Goal: Task Accomplishment & Management: Complete application form

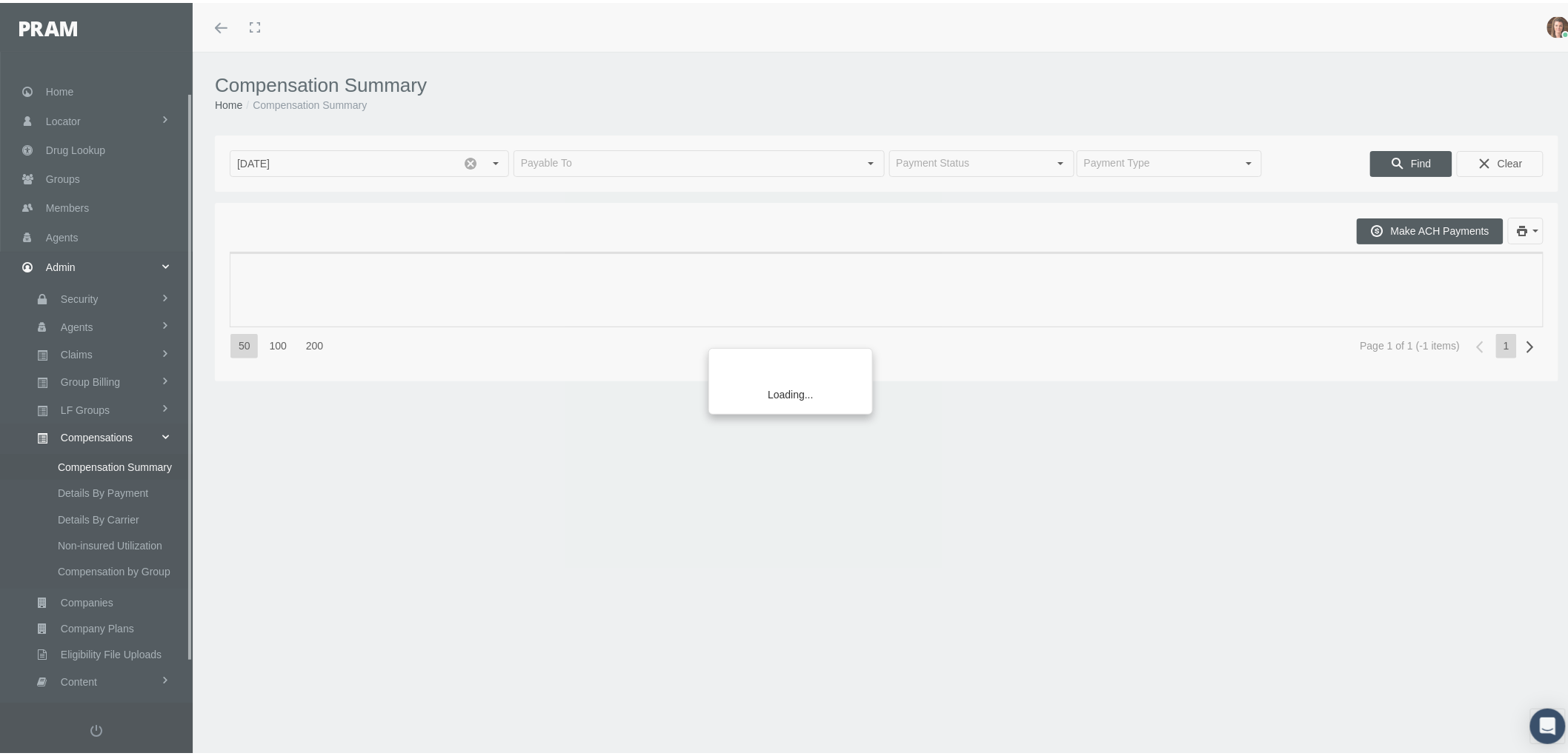
scroll to position [93, 0]
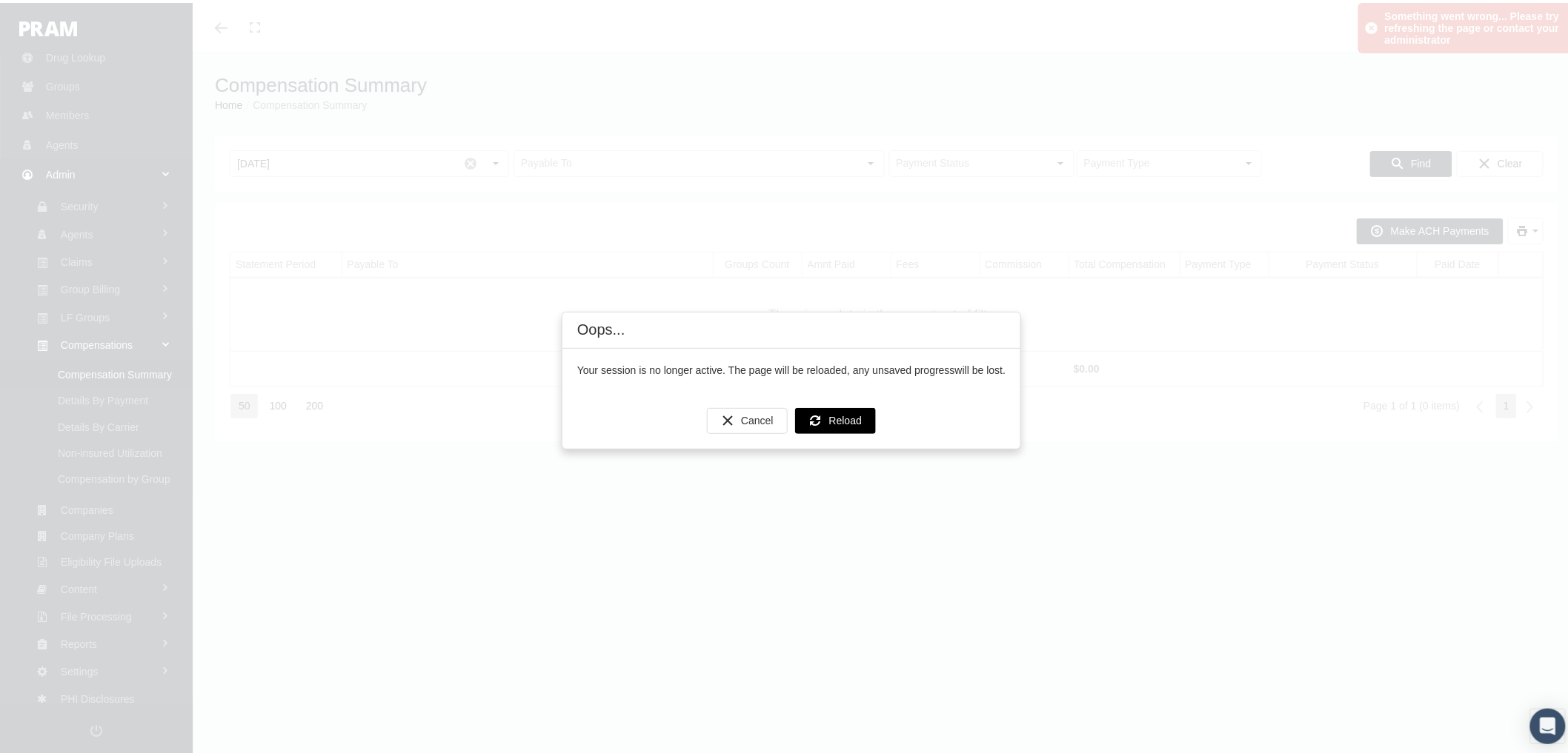
click at [824, 422] on div "Reload" at bounding box center [835, 417] width 79 height 25
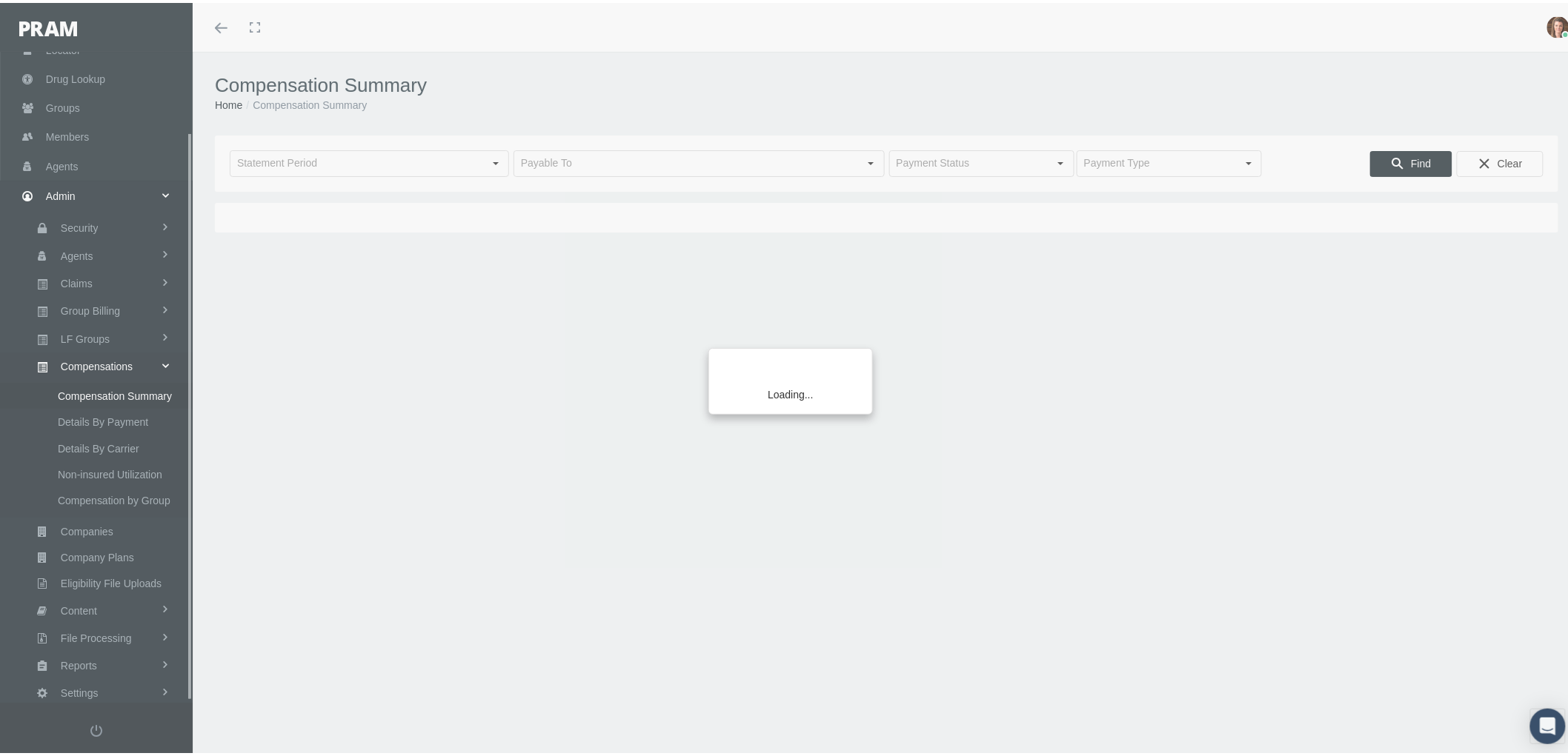
scroll to position [93, 0]
type input "[DATE]"
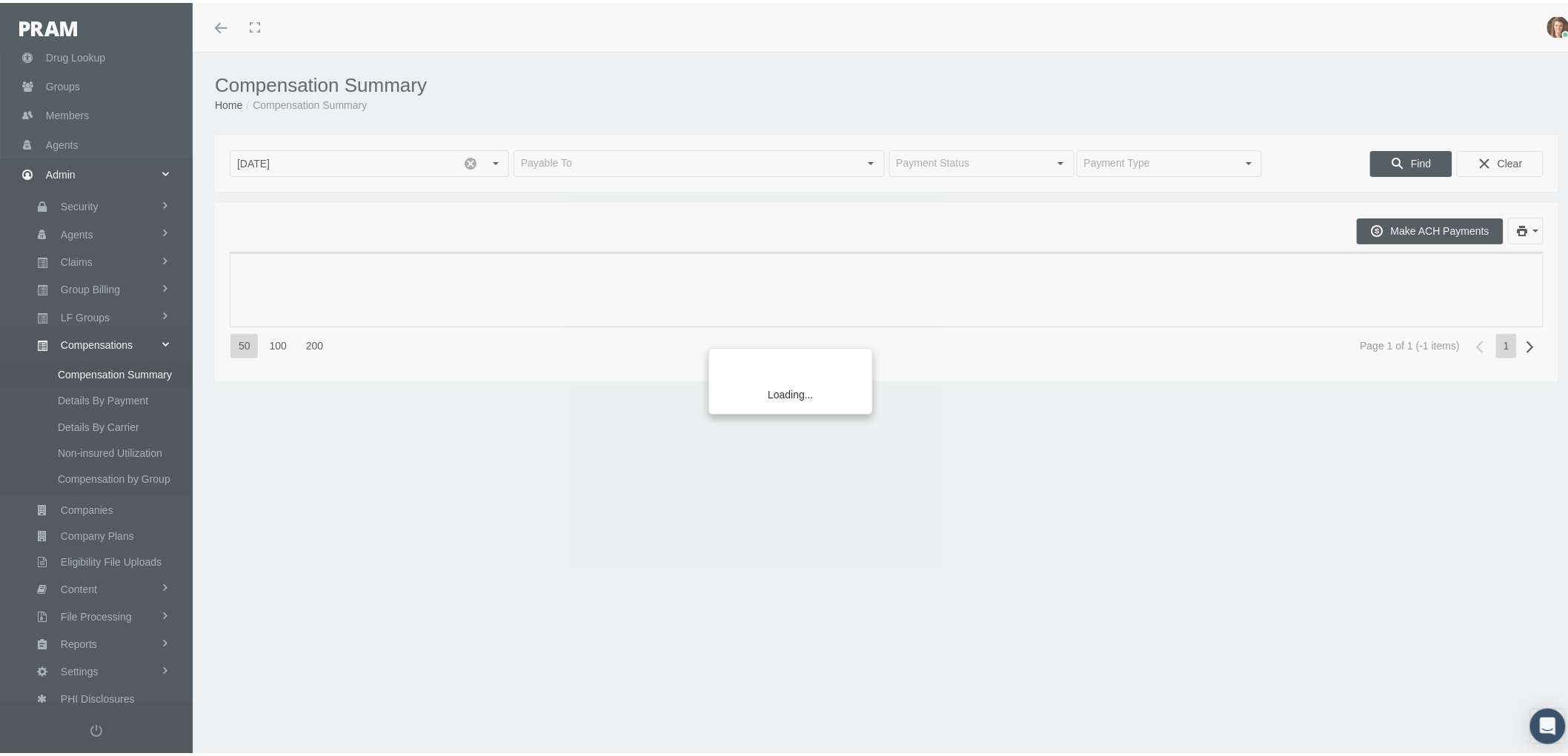
click at [626, 163] on div "Loading..." at bounding box center [784, 378] width 1568 height 756
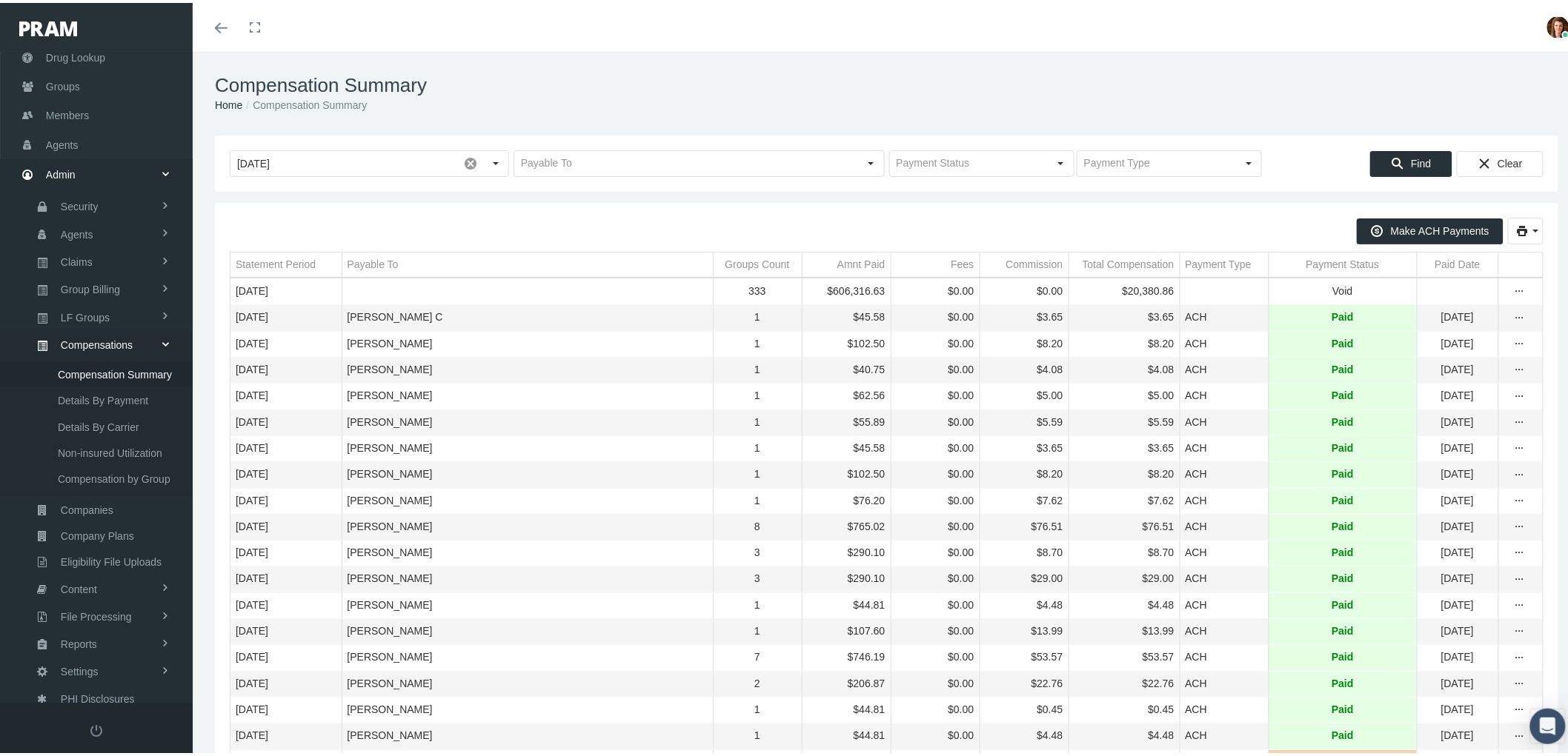
click at [630, 143] on div "August 2025 Find Clear" at bounding box center [886, 160] width 1343 height 56
click at [614, 159] on input "text" at bounding box center [686, 160] width 345 height 26
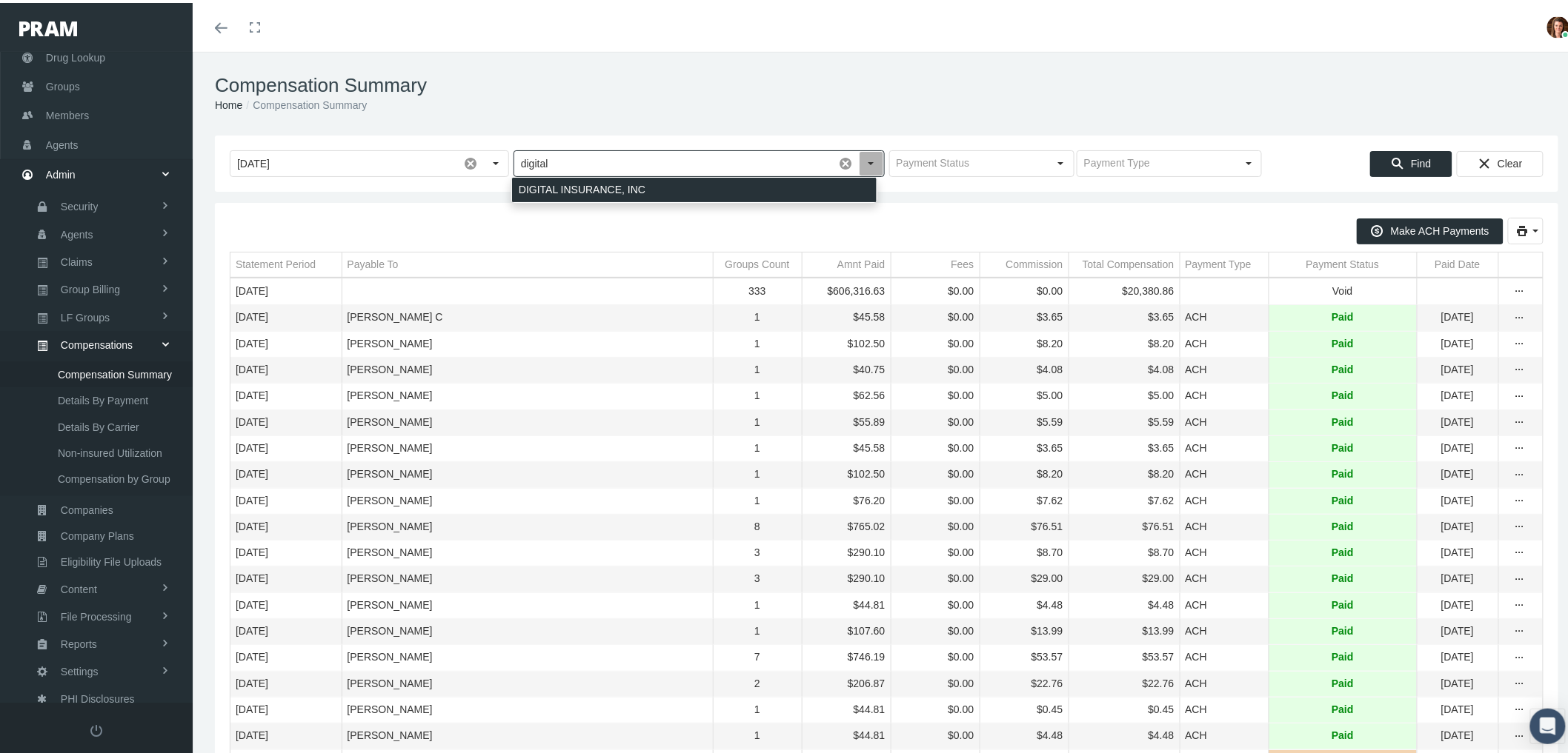
click at [645, 180] on div "DIGITAL INSURANCE, INC" at bounding box center [694, 187] width 364 height 25
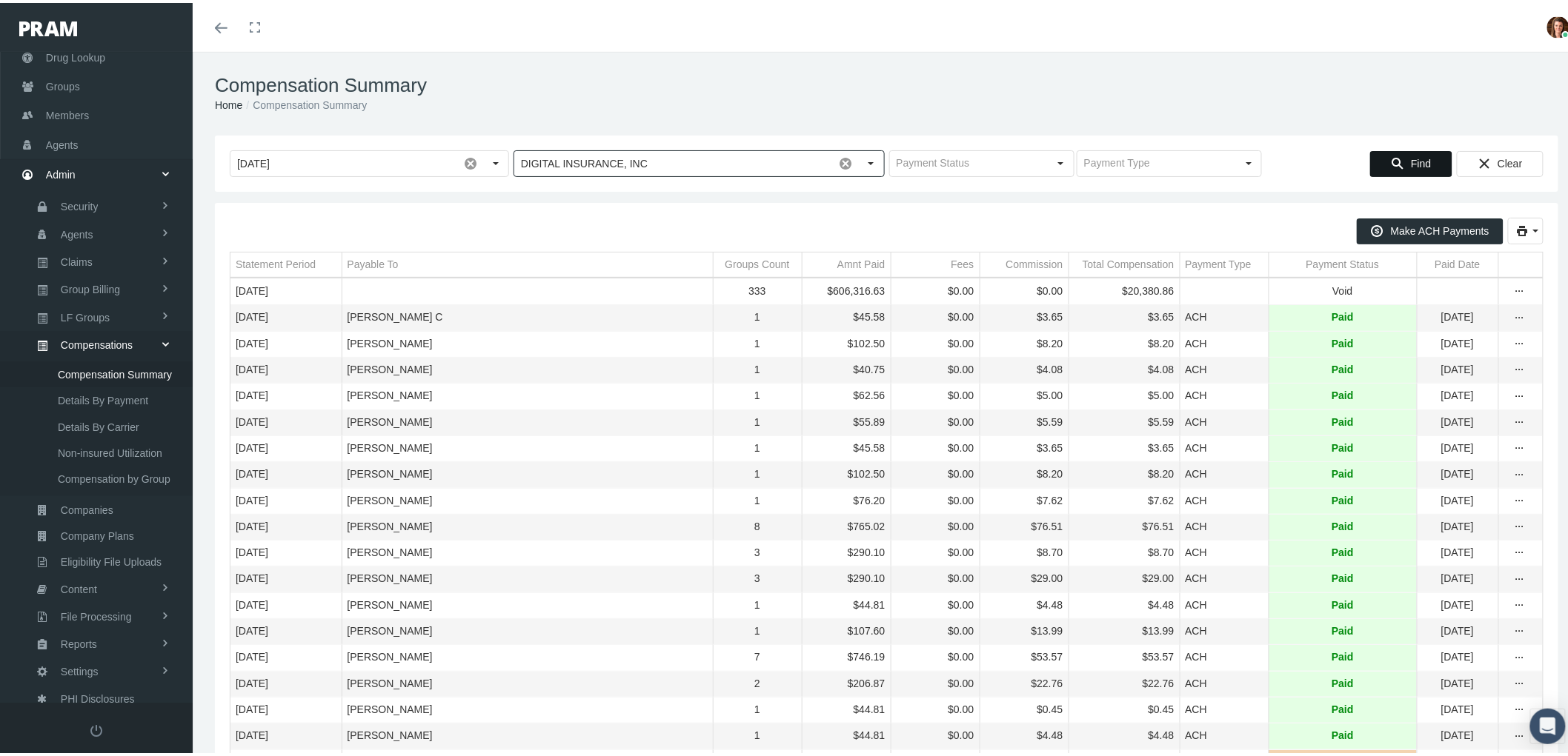
type input "DIGITAL INSURANCE, INC"
click at [1391, 157] on icon "Find" at bounding box center [1398, 160] width 14 height 14
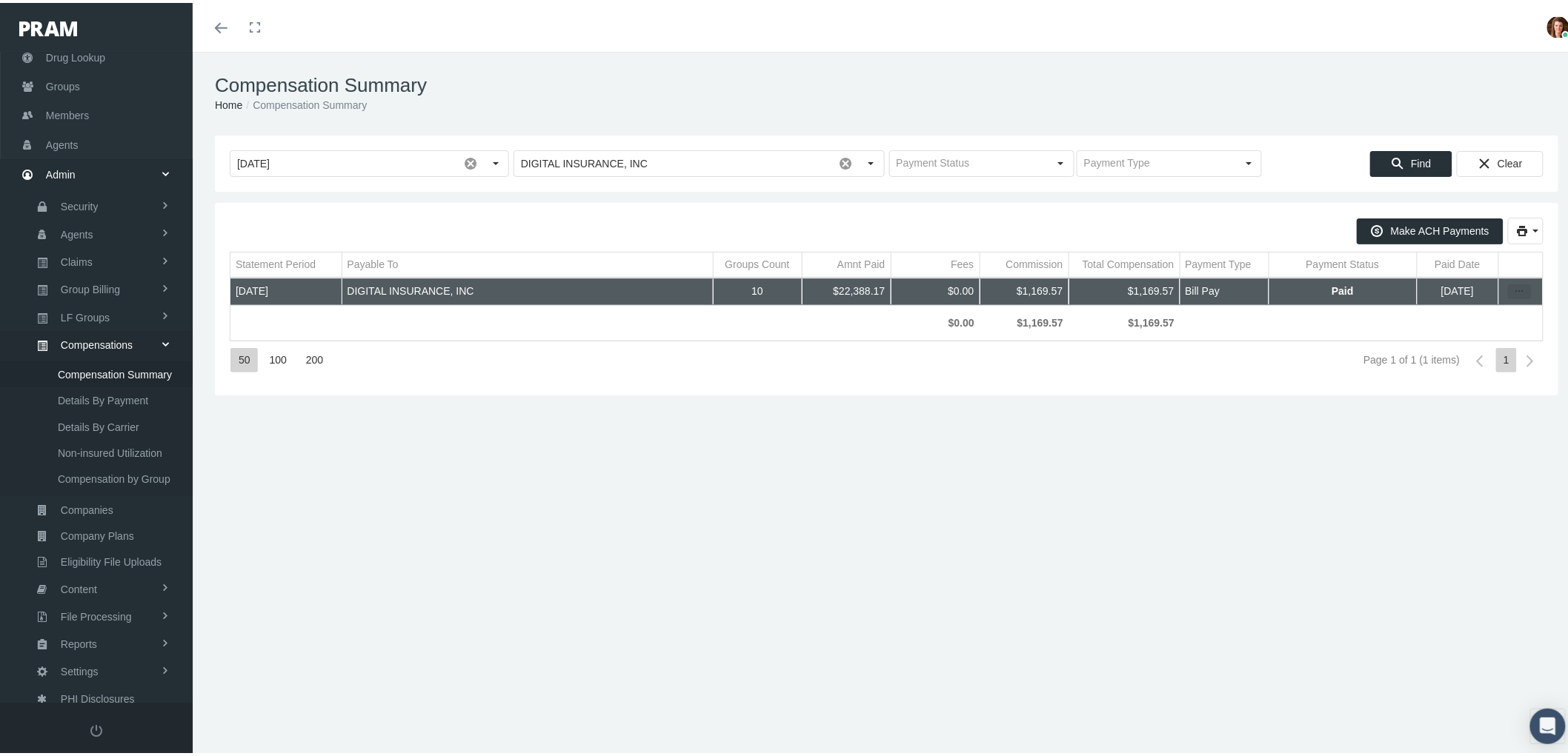
click at [1515, 288] on div "more" at bounding box center [1519, 289] width 23 height 14
click at [1456, 332] on div "Statement By Group" at bounding box center [1444, 336] width 145 height 25
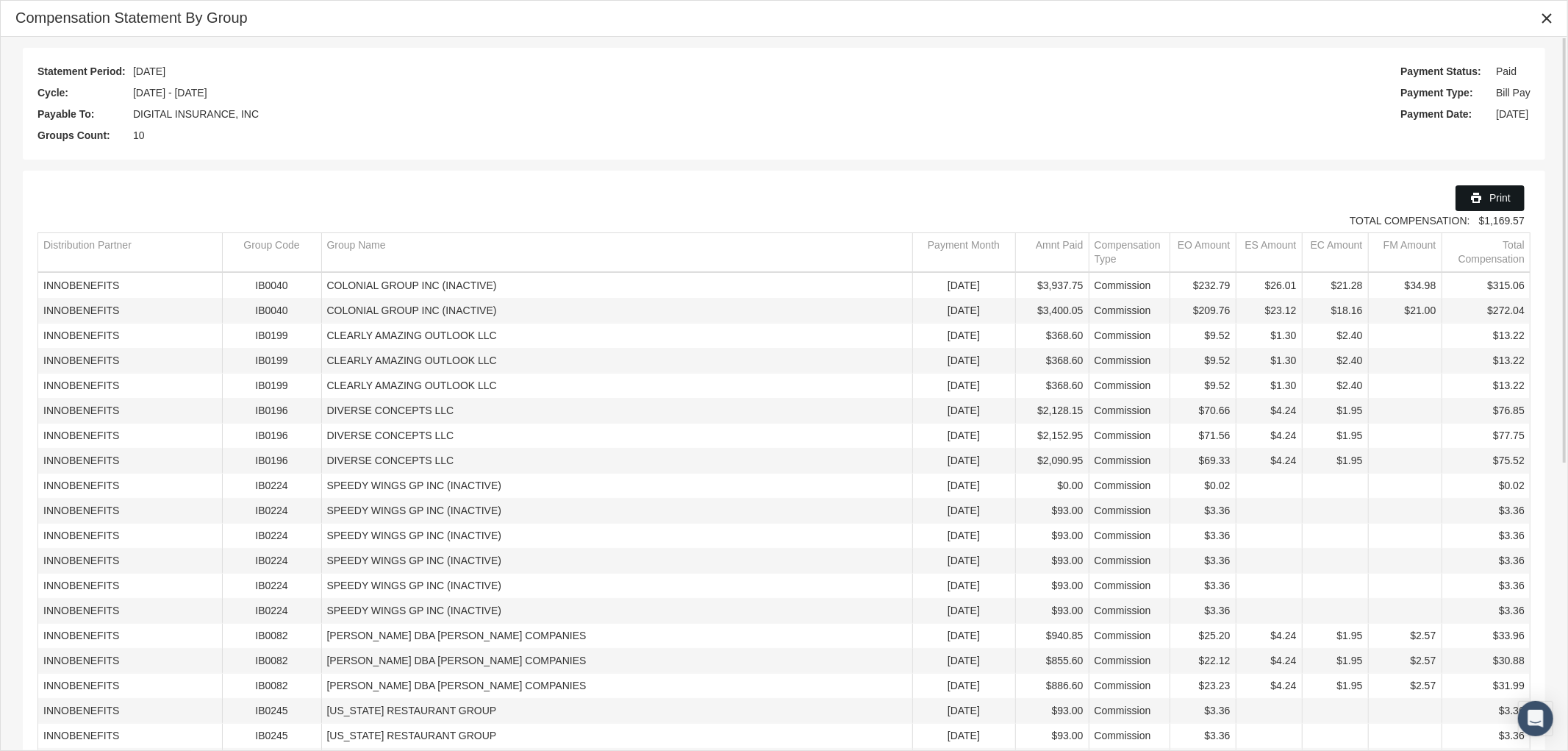
click at [1491, 197] on span "Print" at bounding box center [1501, 198] width 22 height 12
click at [1546, 15] on icon "Close" at bounding box center [1547, 19] width 14 height 14
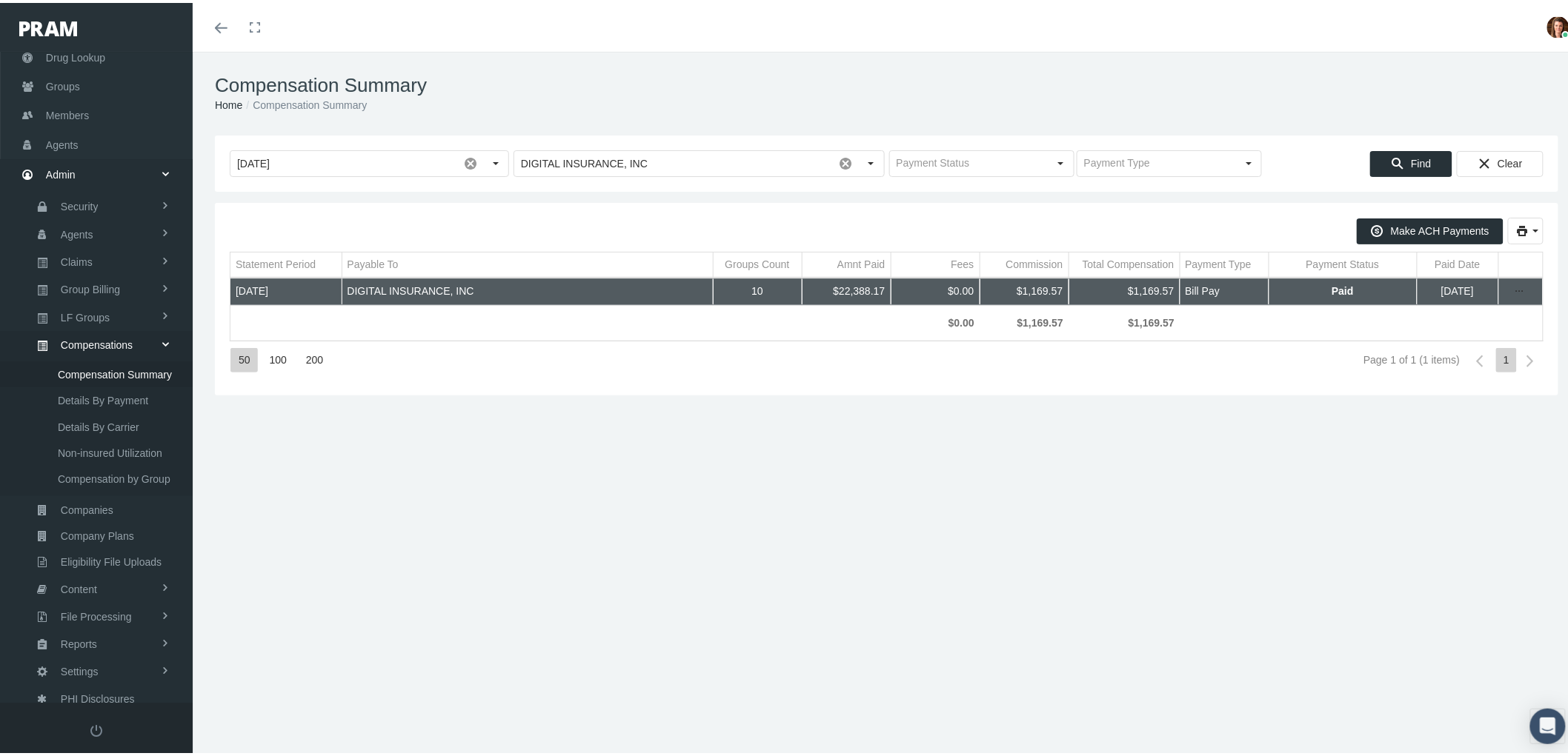
click at [499, 68] on div "Compensation Summary Home Compensation Summary" at bounding box center [886, 91] width 1388 height 84
click at [133, 218] on link "Agents" at bounding box center [97, 230] width 193 height 26
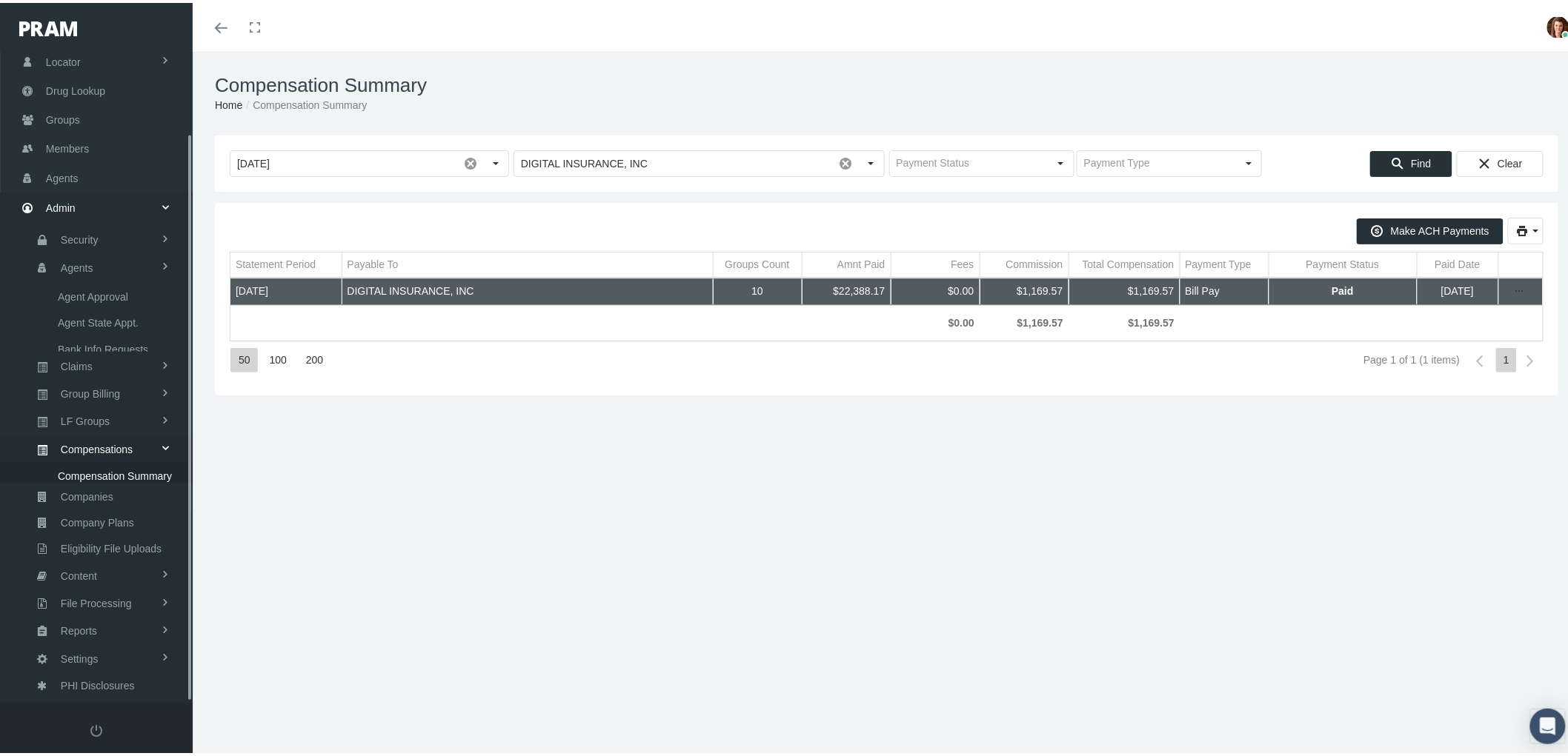
scroll to position [41, 0]
click at [127, 360] on span "Bank Info Requests" at bounding box center [103, 365] width 91 height 26
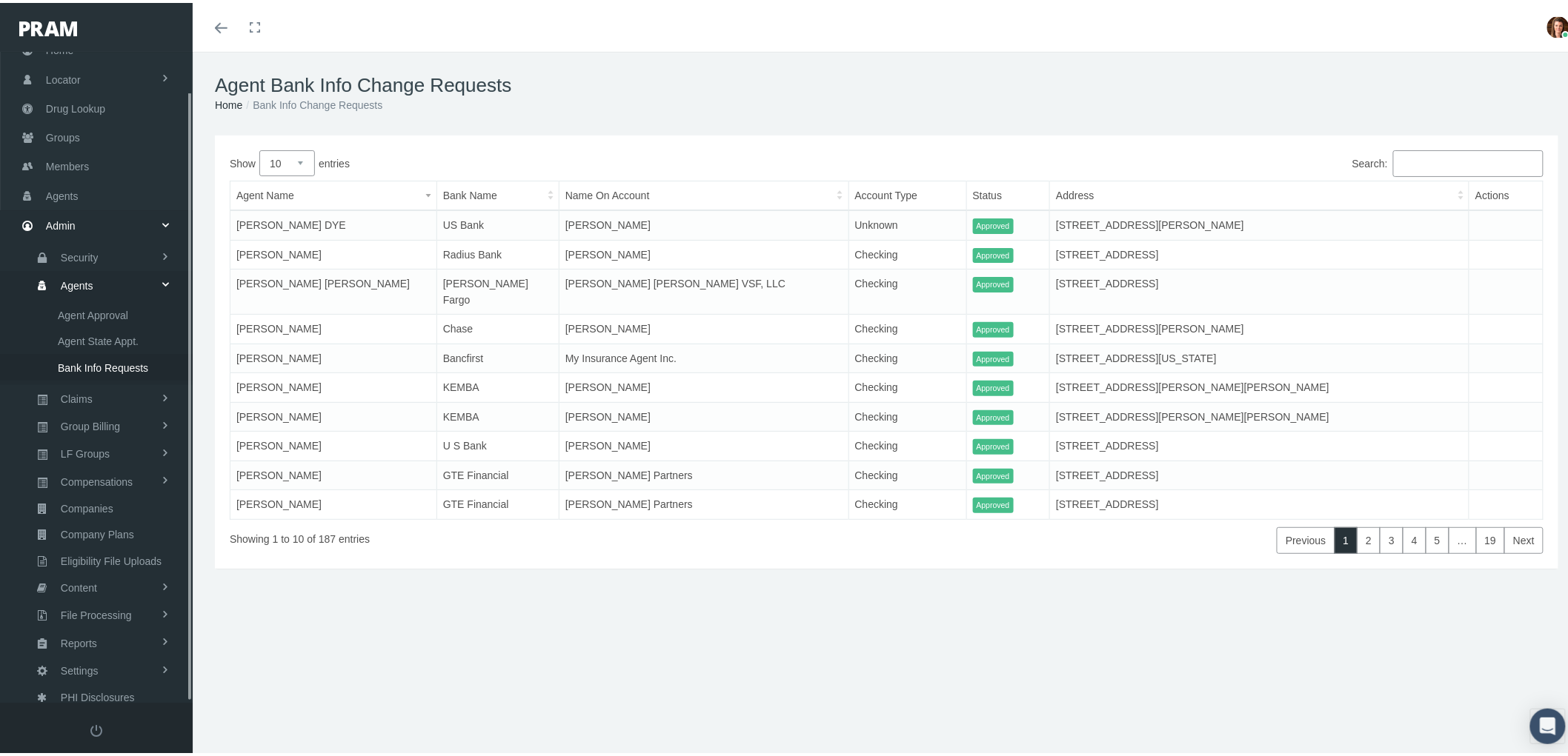
scroll to position [41, 0]
click at [105, 387] on link "Claims" at bounding box center [97, 396] width 193 height 26
click at [115, 336] on span "PBM Invoices" at bounding box center [90, 340] width 64 height 26
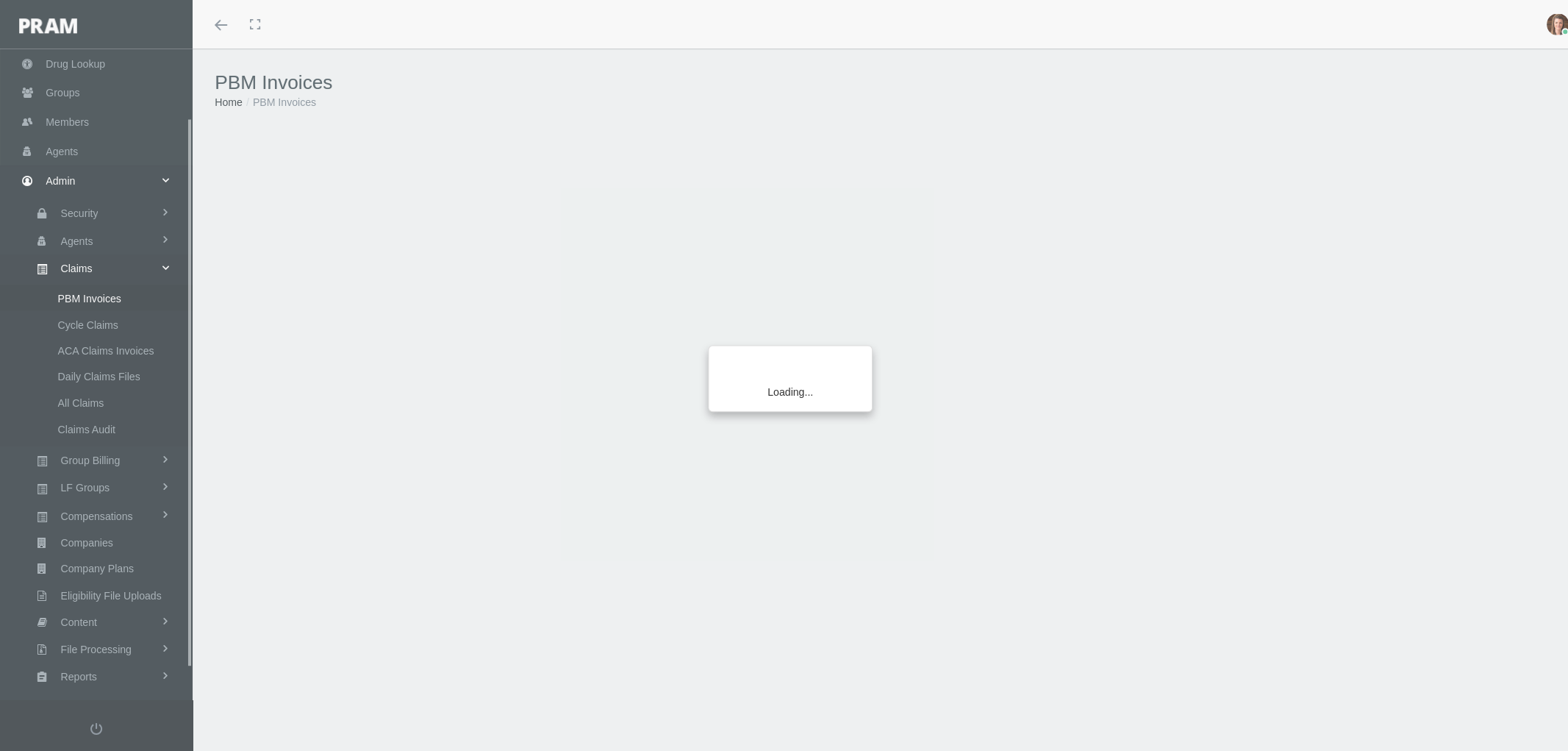
scroll to position [117, 0]
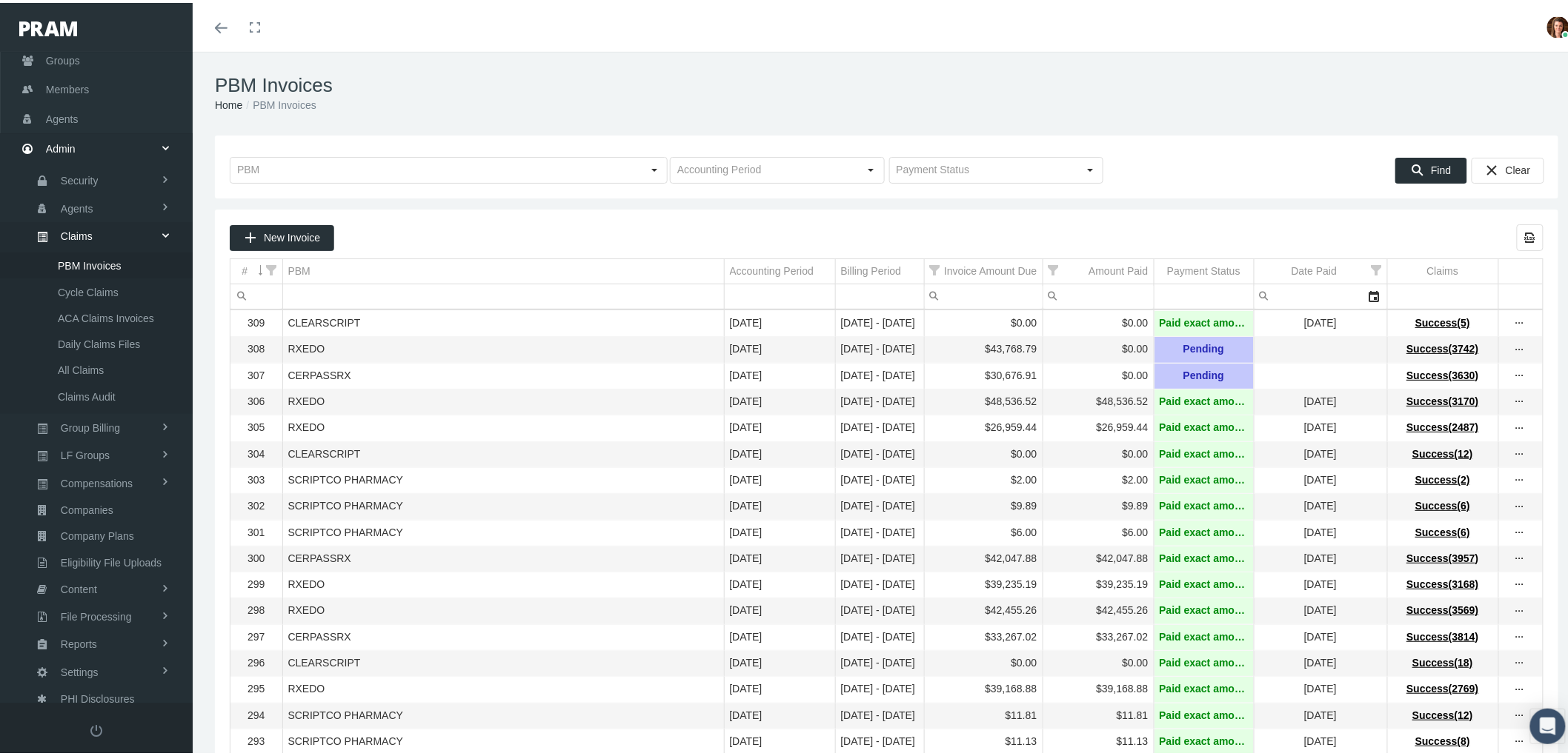
click at [278, 244] on div "New Invoice" at bounding box center [282, 234] width 103 height 25
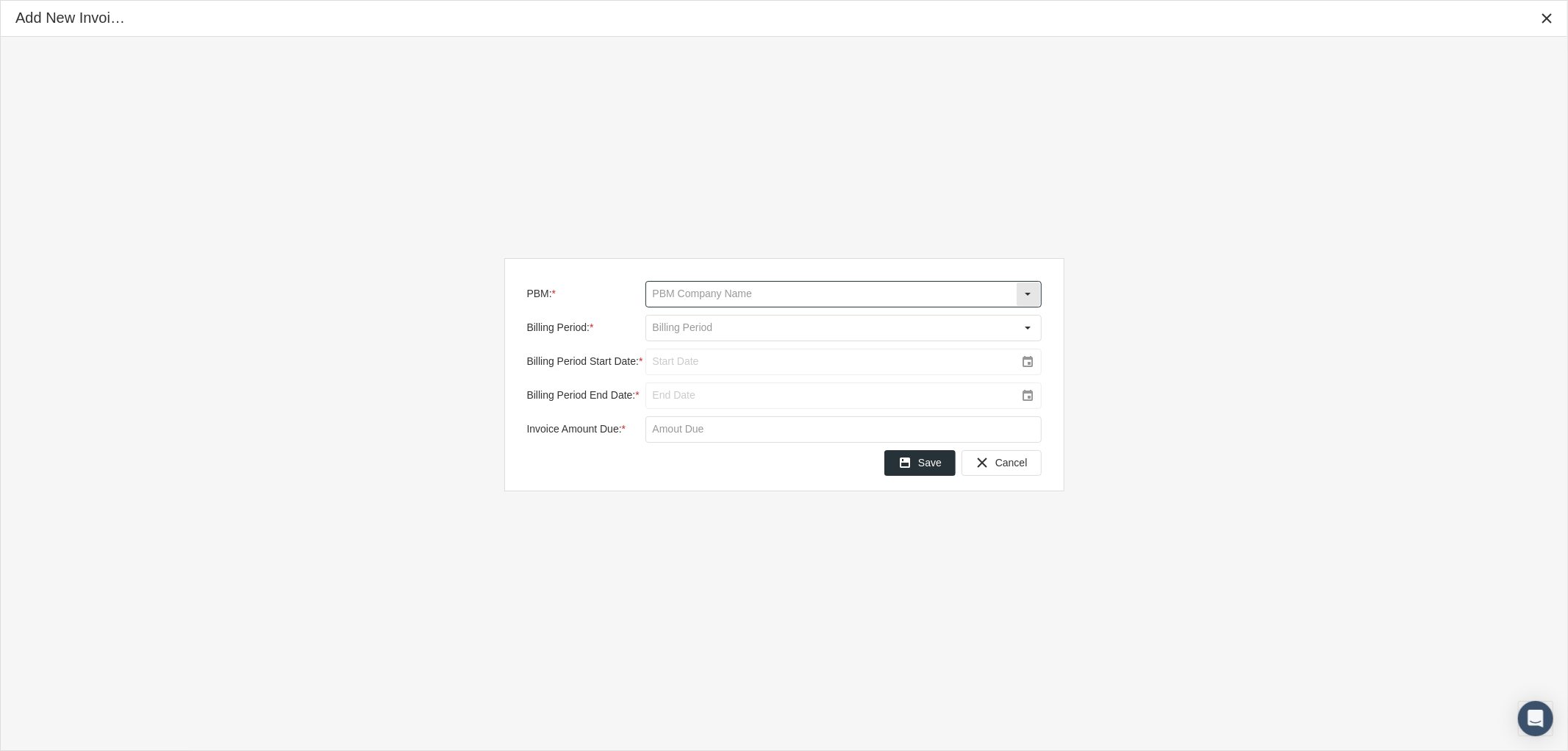
click at [855, 284] on input "PBM: *" at bounding box center [831, 294] width 370 height 25
click at [792, 414] on div "RXEDO" at bounding box center [844, 417] width 393 height 24
type input "RXEDO"
click at [775, 319] on input "Billing Period: *" at bounding box center [831, 329] width 370 height 25
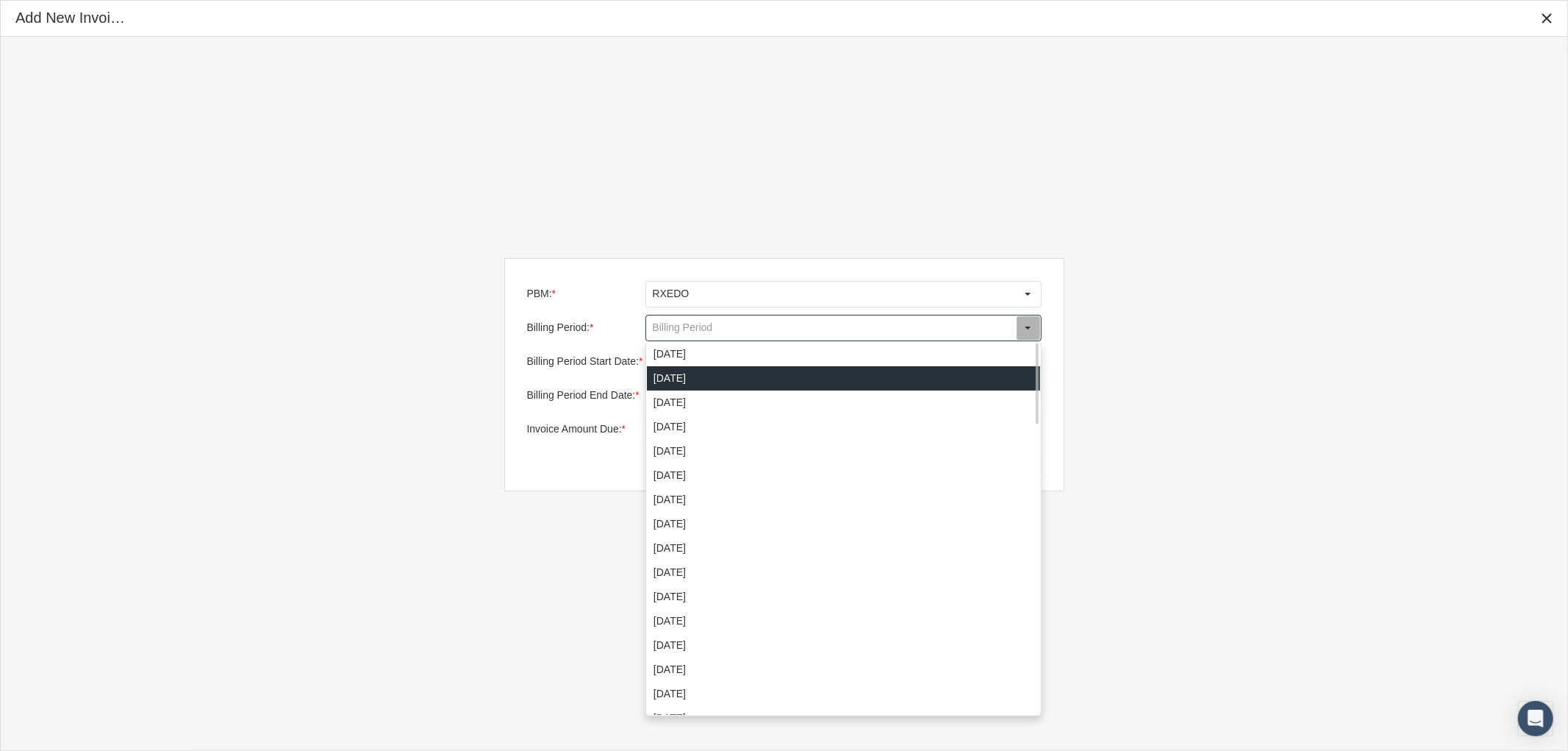
click at [756, 376] on div "[DATE]" at bounding box center [844, 378] width 393 height 24
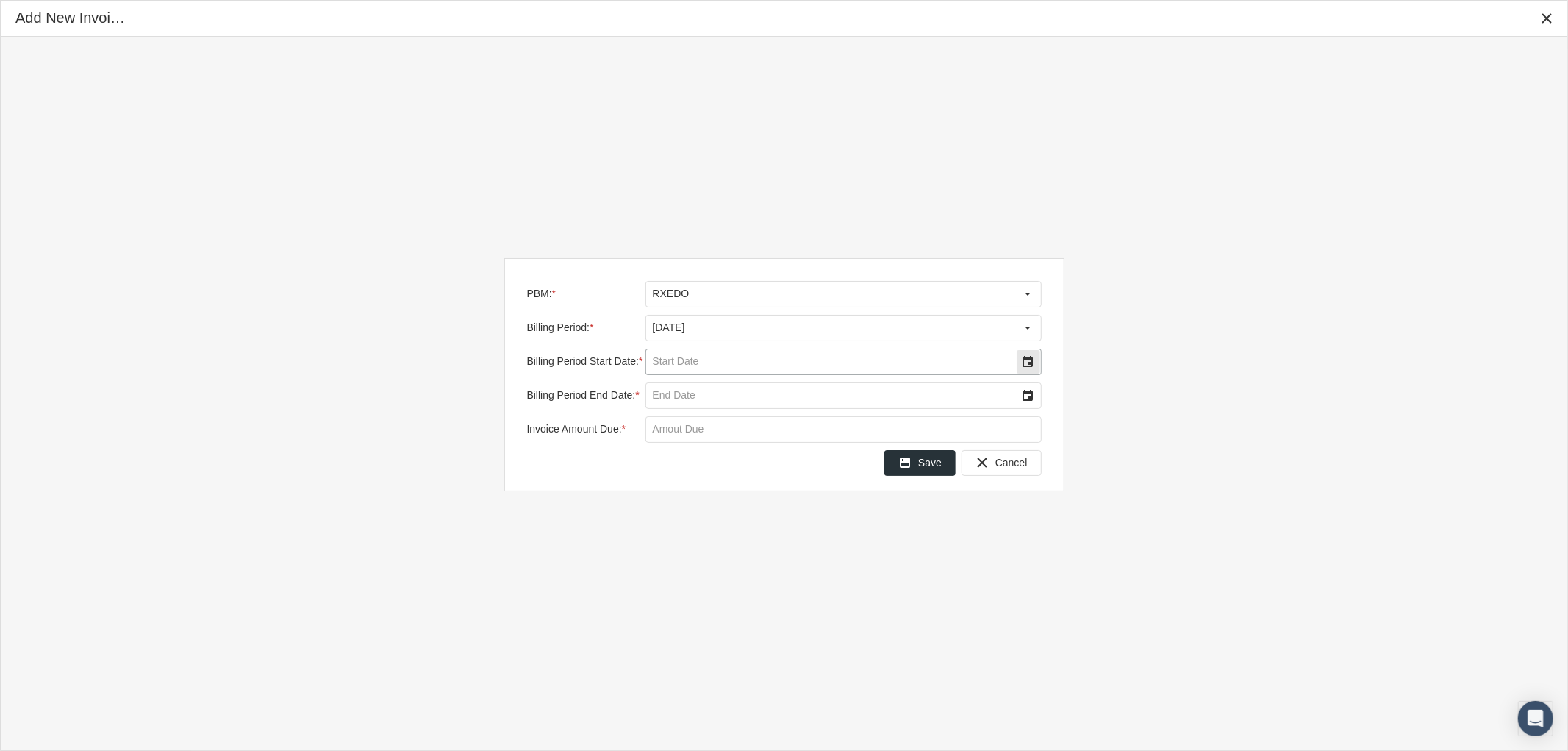
click at [1024, 361] on div "Select" at bounding box center [1028, 362] width 23 height 23
click at [1180, 534] on div "PBM: * RXEDO Billing Period: * [DATE] Billing Period Start Date: * Billing Peri…" at bounding box center [784, 375] width 1567 height 676
click at [1023, 357] on div "Select" at bounding box center [1028, 362] width 23 height 23
click at [675, 526] on span "17" at bounding box center [675, 528] width 13 height 13
click at [1030, 399] on div "Select" at bounding box center [1028, 396] width 23 height 23
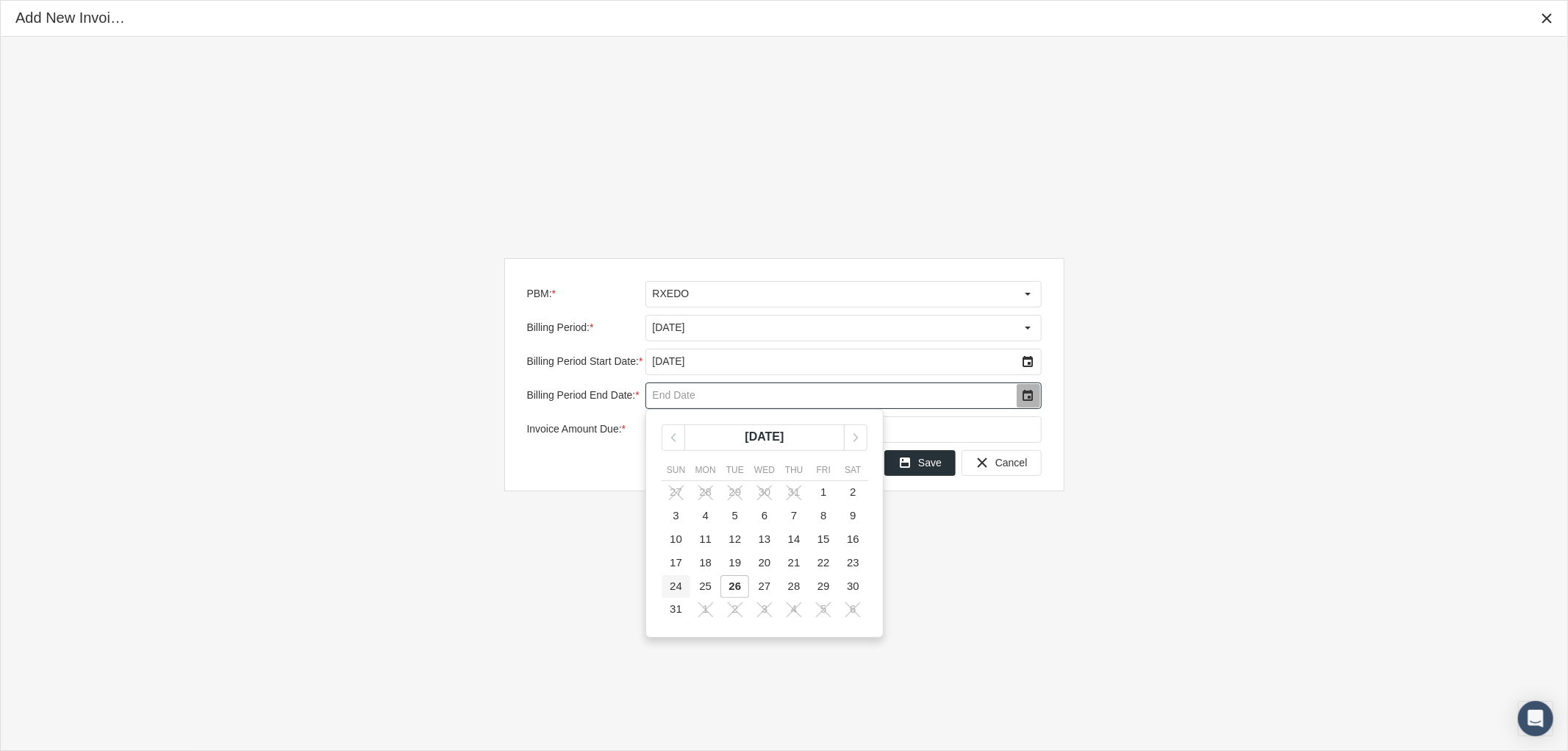
click at [678, 589] on span "24" at bounding box center [675, 586] width 13 height 13
click at [688, 428] on input "Invoice Amount Due: *" at bounding box center [844, 429] width 395 height 25
type input "$ 29,683.80"
click at [912, 462] on icon "Save" at bounding box center [905, 463] width 14 height 14
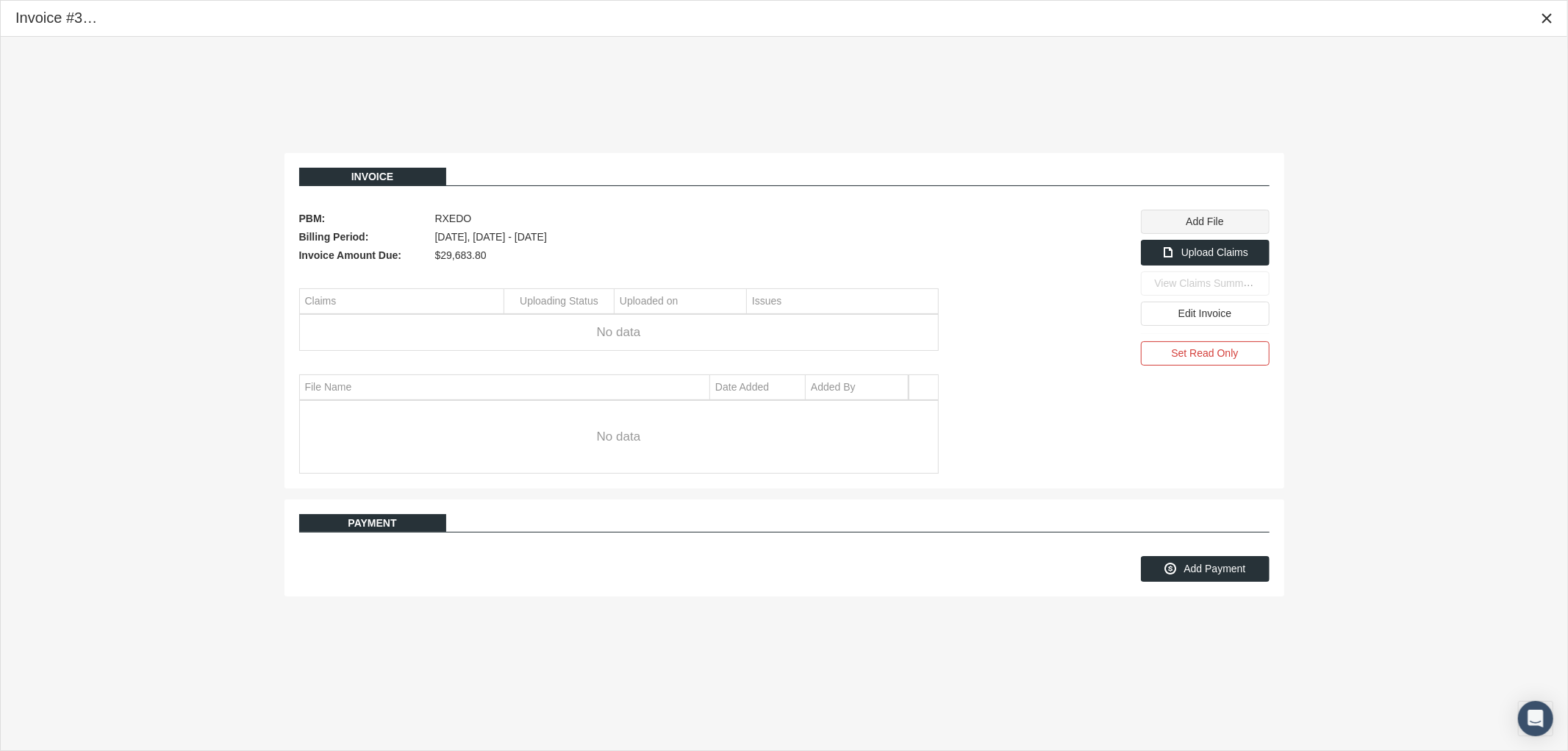
click at [1199, 226] on span "Add File" at bounding box center [1204, 221] width 37 height 12
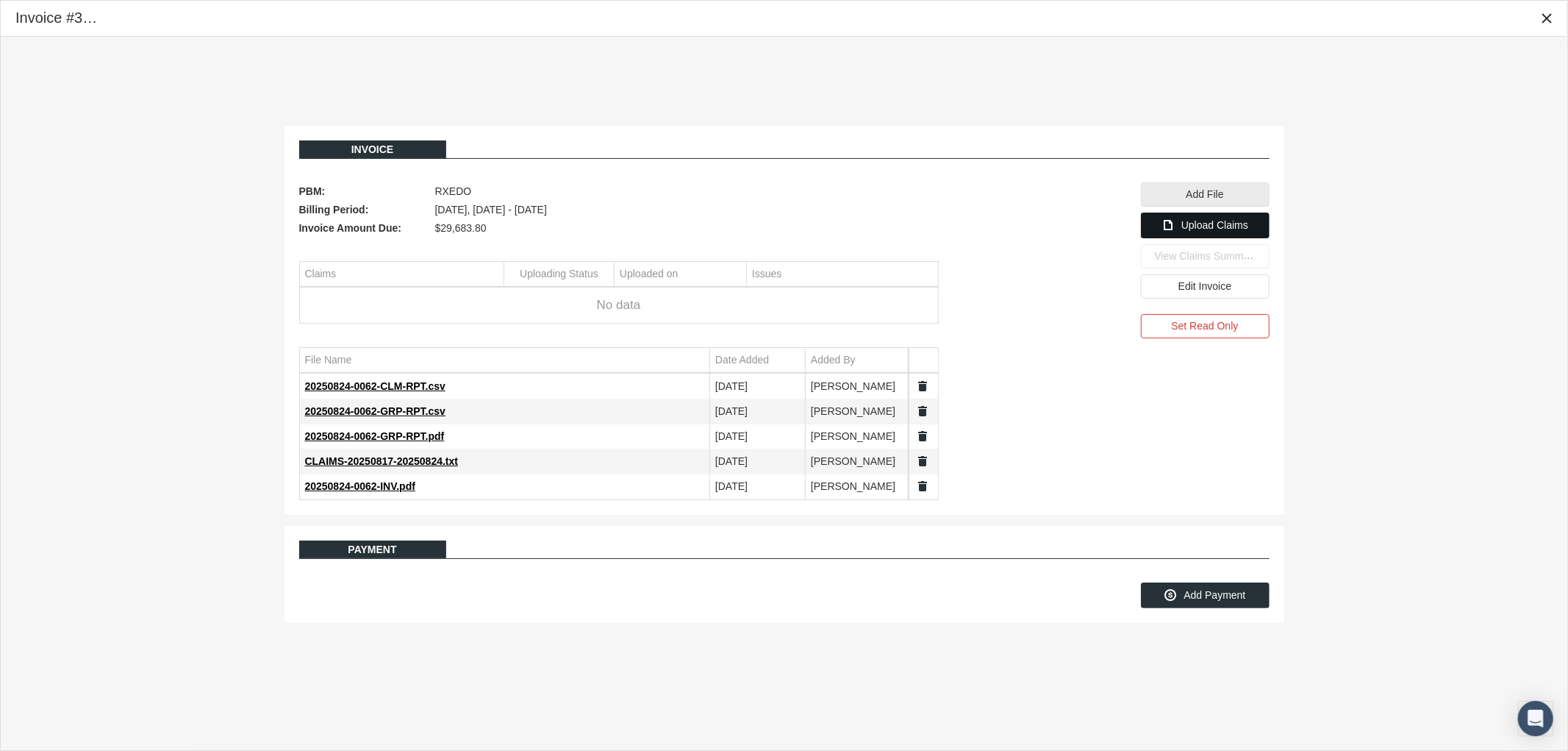
click at [1196, 230] on span "Upload Claims" at bounding box center [1215, 225] width 66 height 12
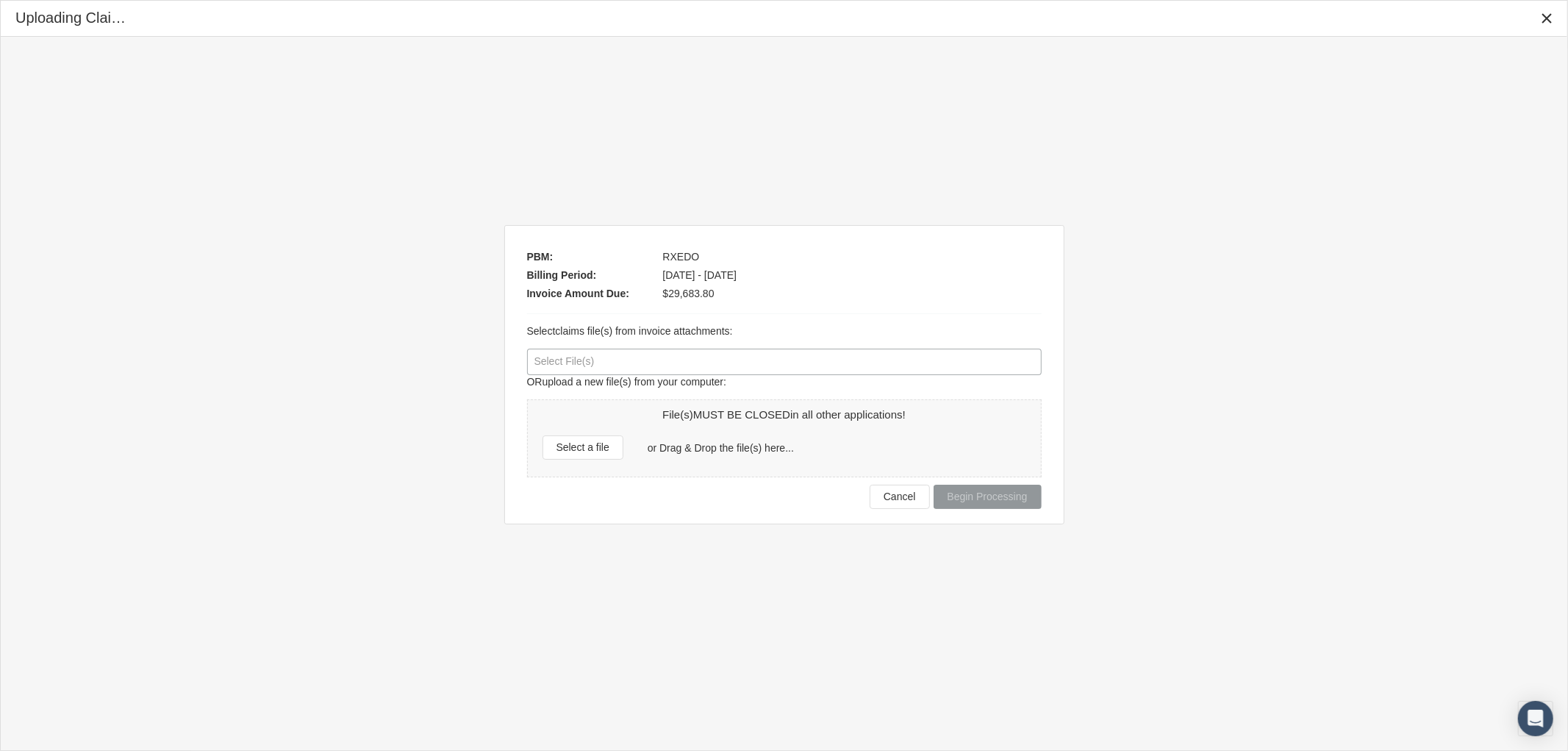
click at [699, 367] on div at bounding box center [784, 362] width 513 height 25
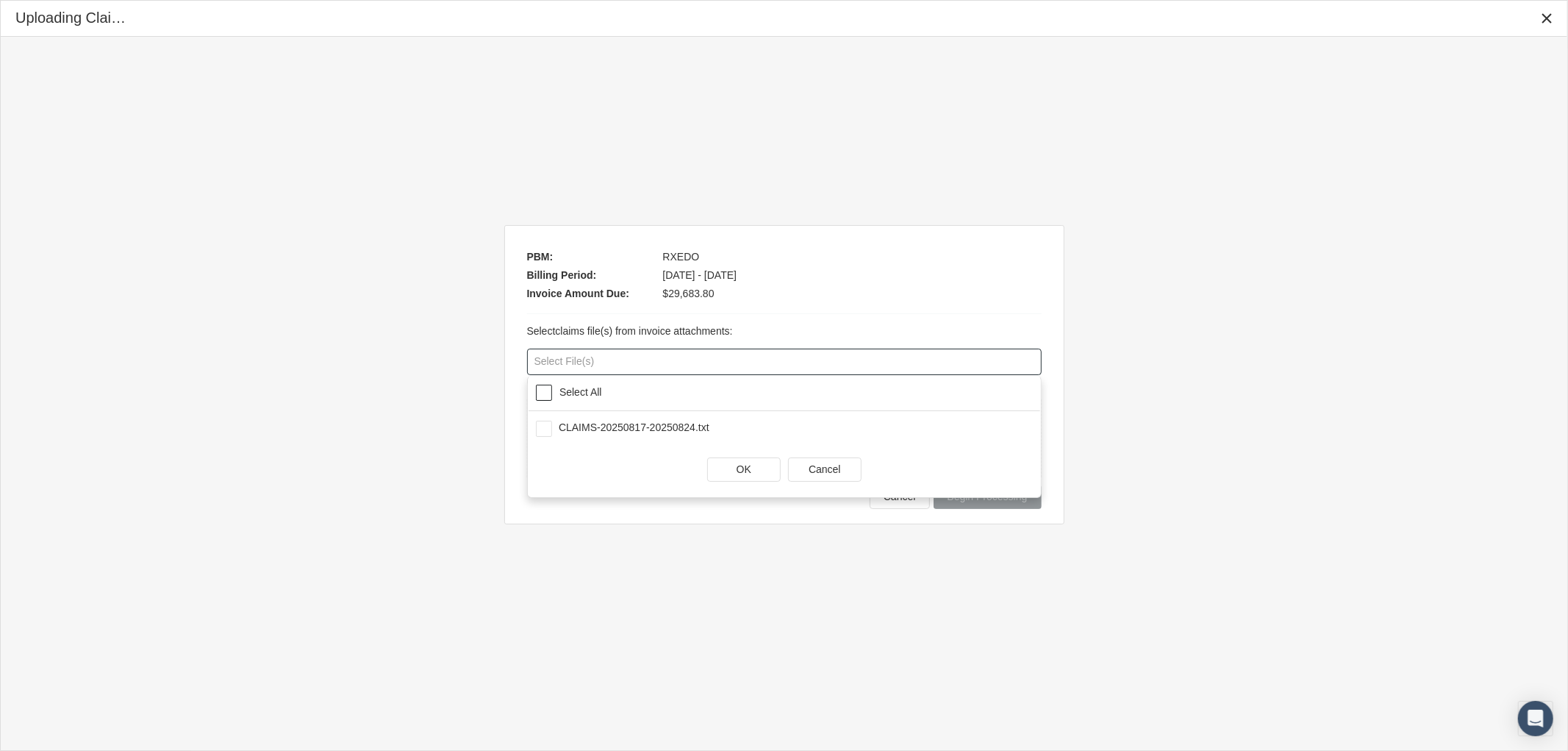
click at [541, 390] on span at bounding box center [544, 392] width 17 height 17
click at [745, 469] on span "OK" at bounding box center [744, 469] width 15 height 12
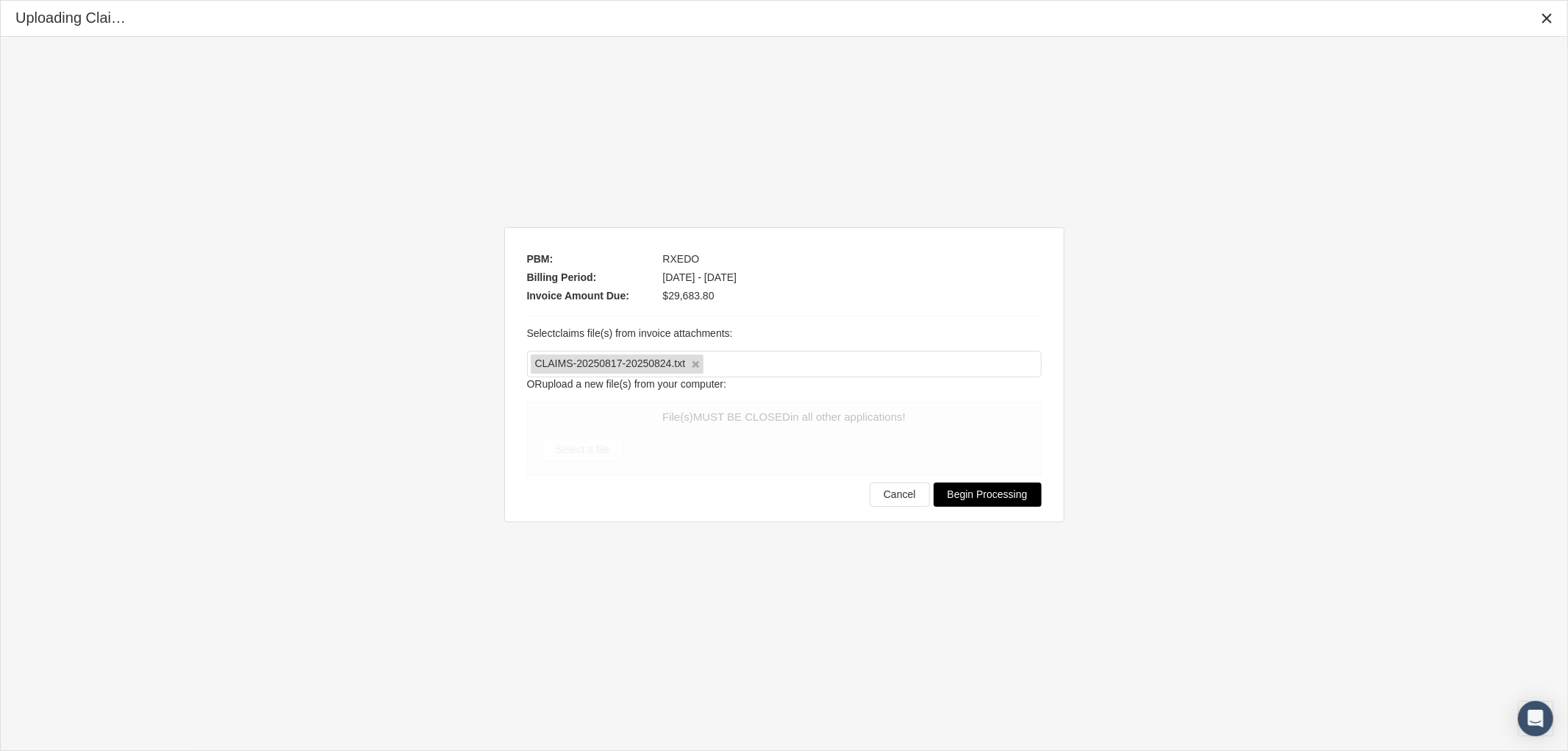
click at [1017, 495] on span "Begin Processing" at bounding box center [987, 494] width 80 height 12
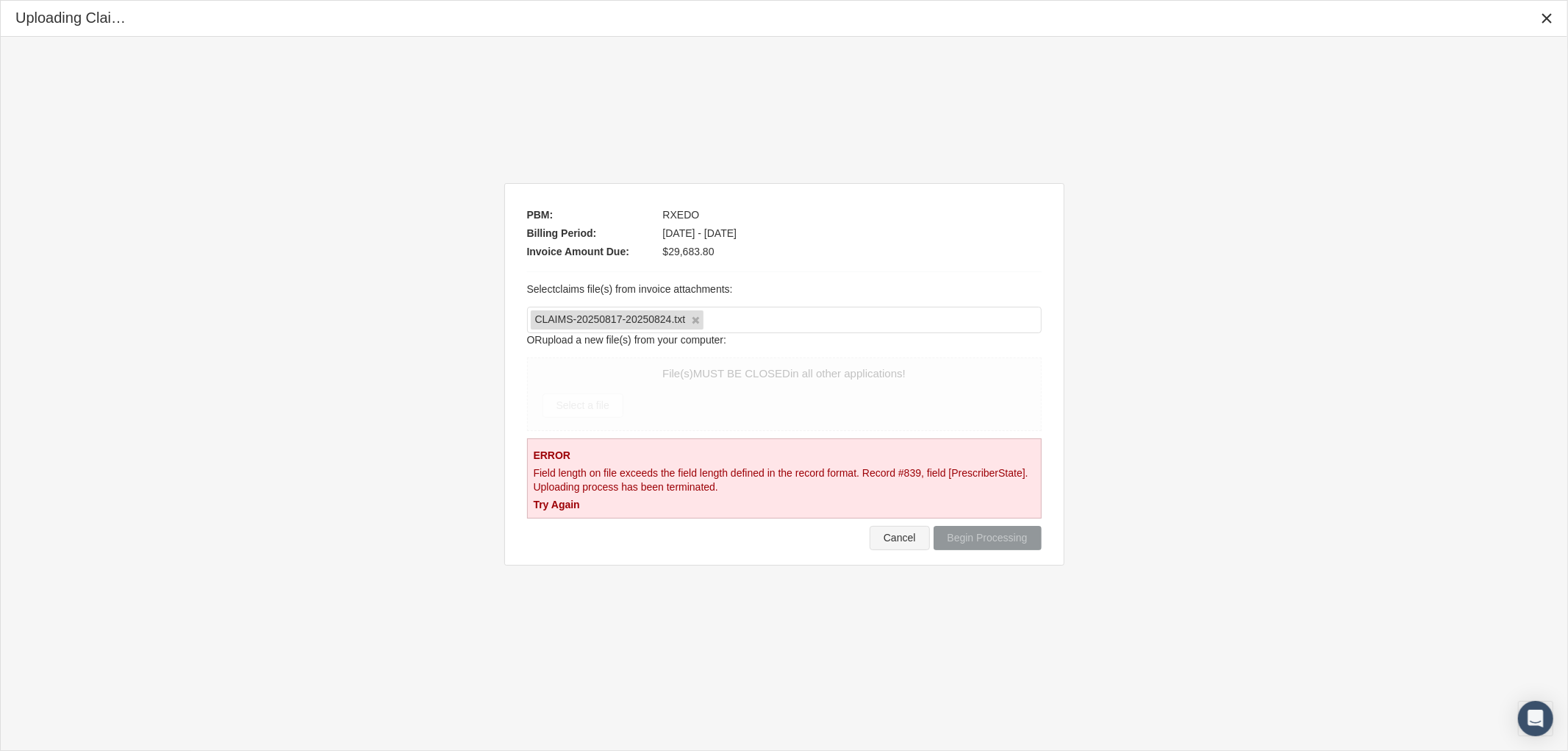
click at [894, 541] on span "Cancel" at bounding box center [899, 538] width 32 height 12
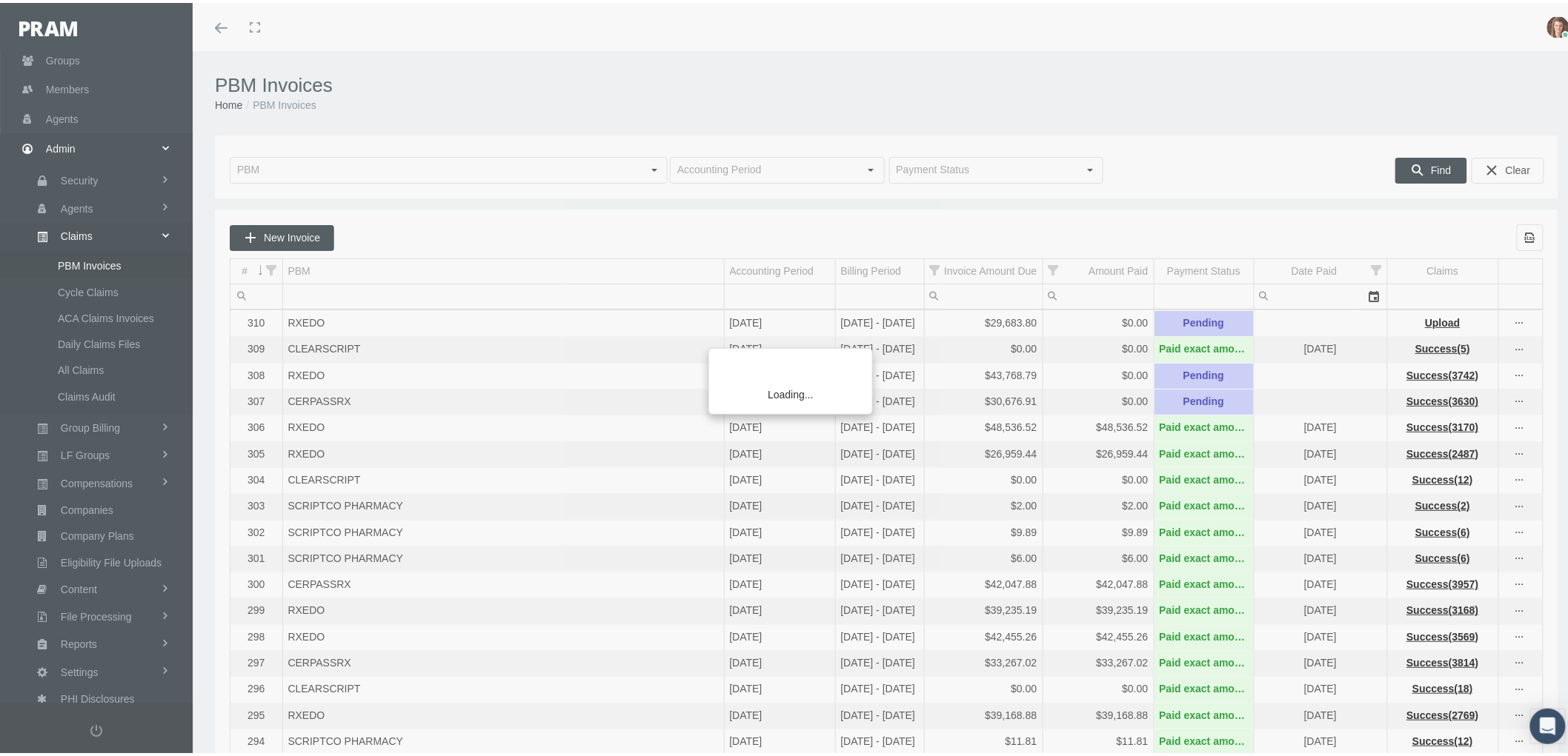
click at [1509, 320] on div "Loading..." at bounding box center [784, 378] width 1568 height 756
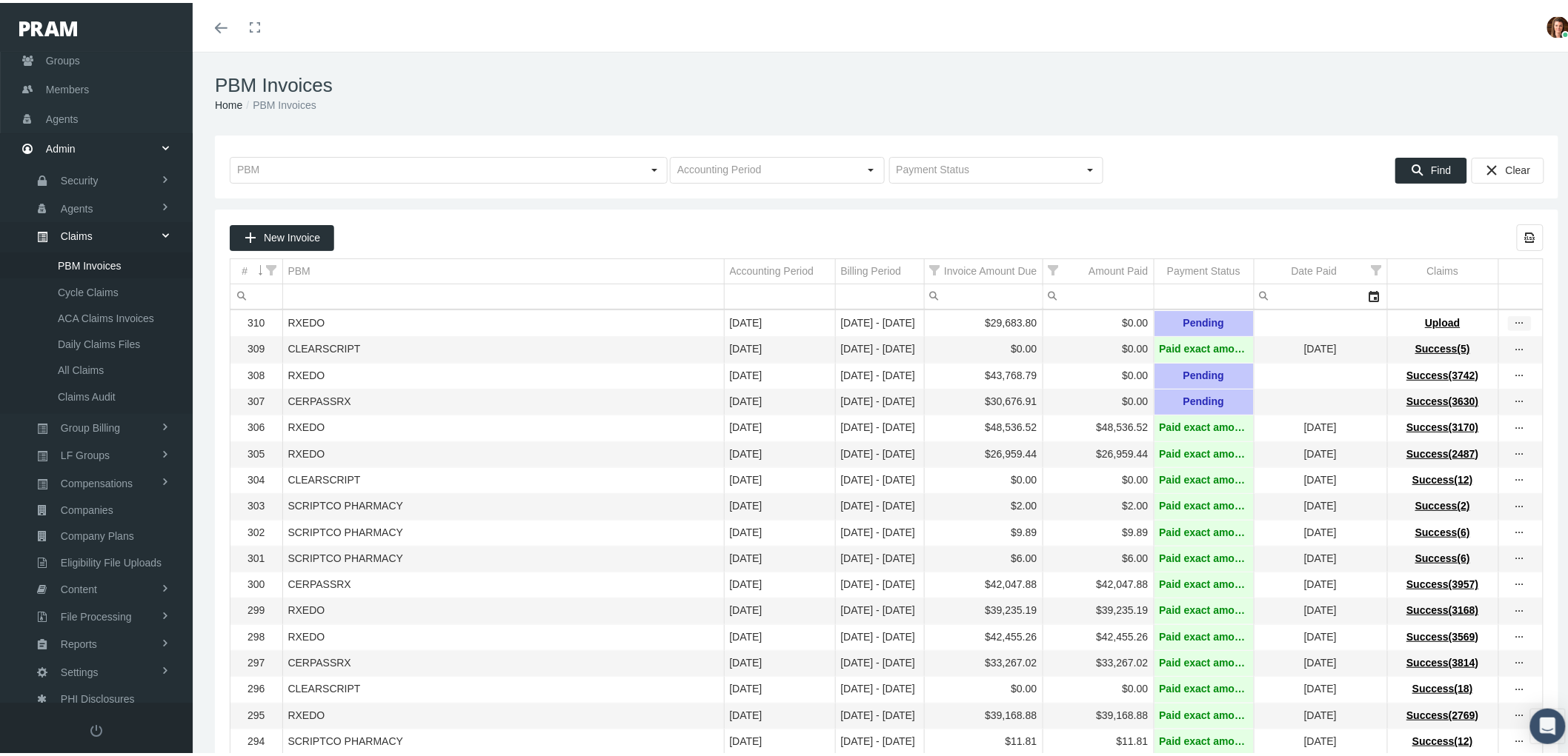
click at [1513, 323] on icon "more" at bounding box center [1520, 321] width 14 height 14
click at [1413, 348] on div "View Invoice" at bounding box center [1444, 347] width 145 height 32
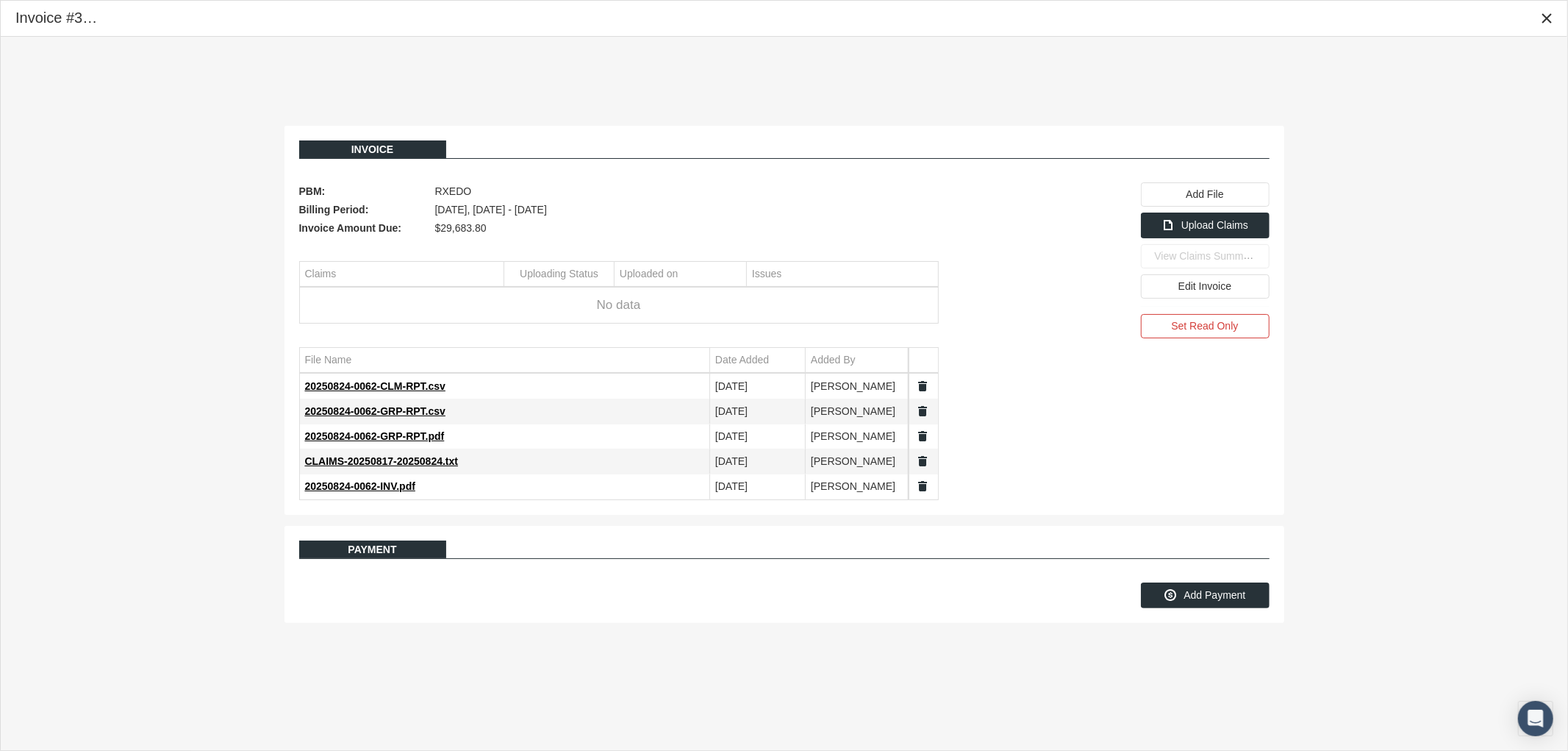
click at [927, 462] on link "Data grid" at bounding box center [924, 462] width 14 height 14
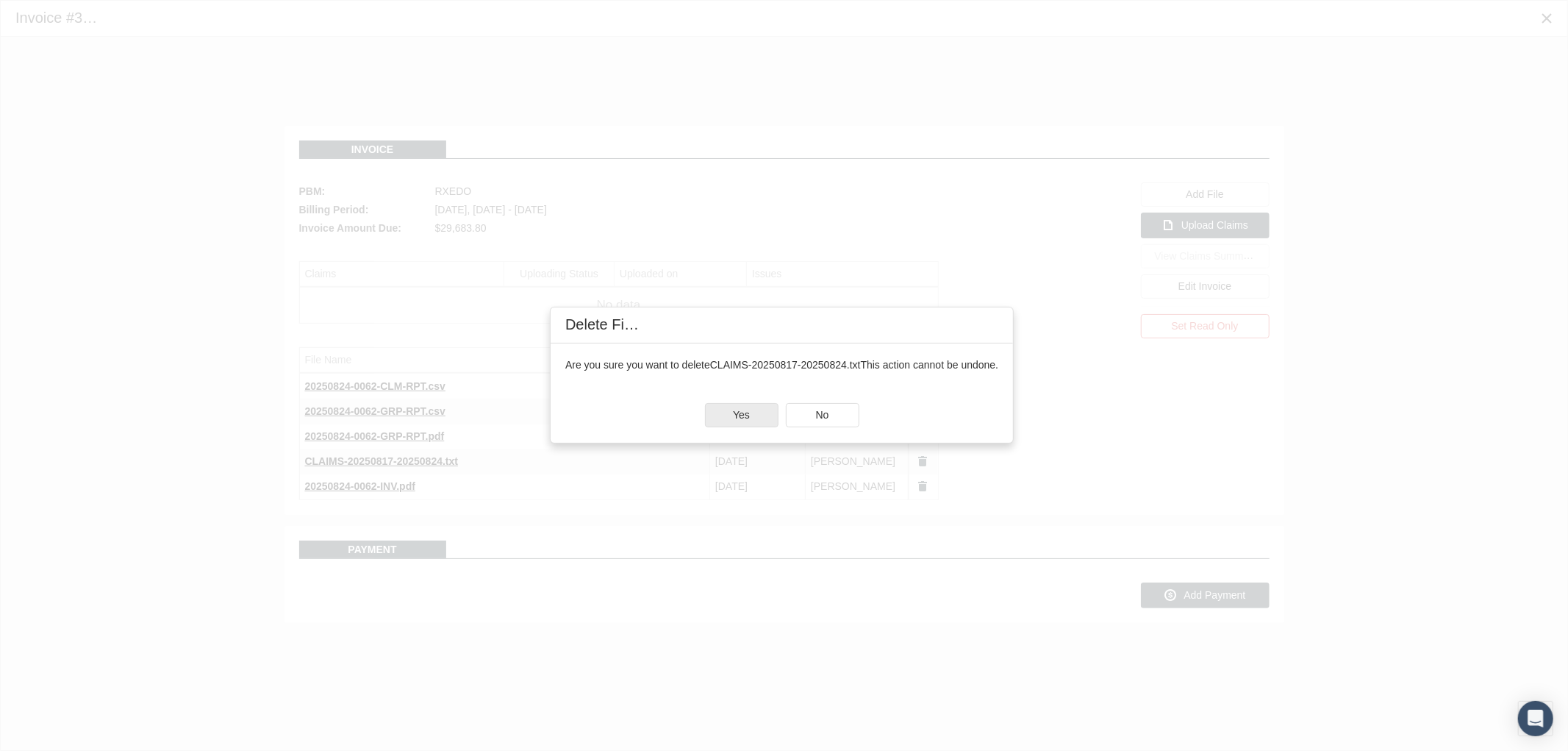
click at [744, 420] on span "Yes" at bounding box center [741, 415] width 17 height 12
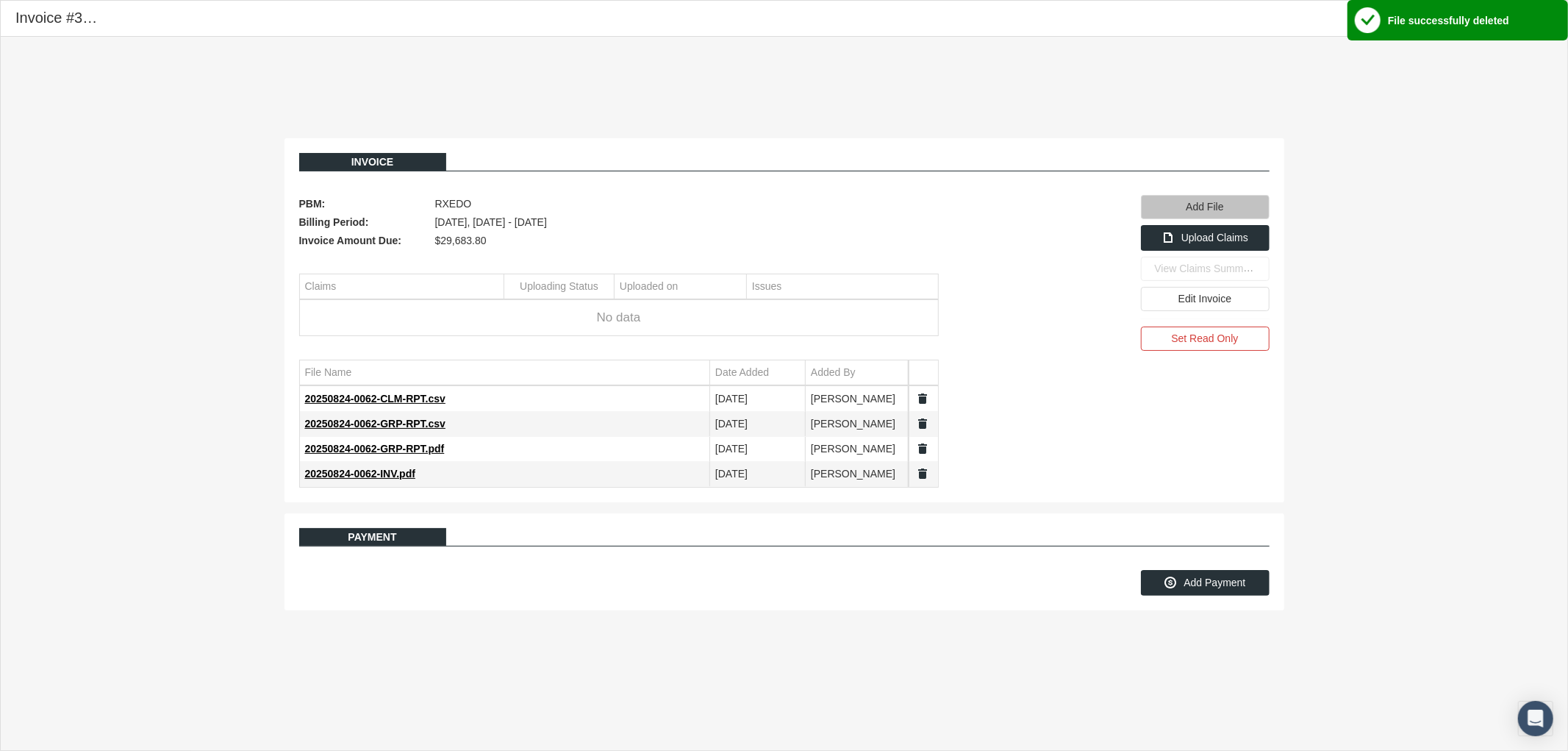
click at [1208, 199] on div "Add File" at bounding box center [1205, 206] width 127 height 22
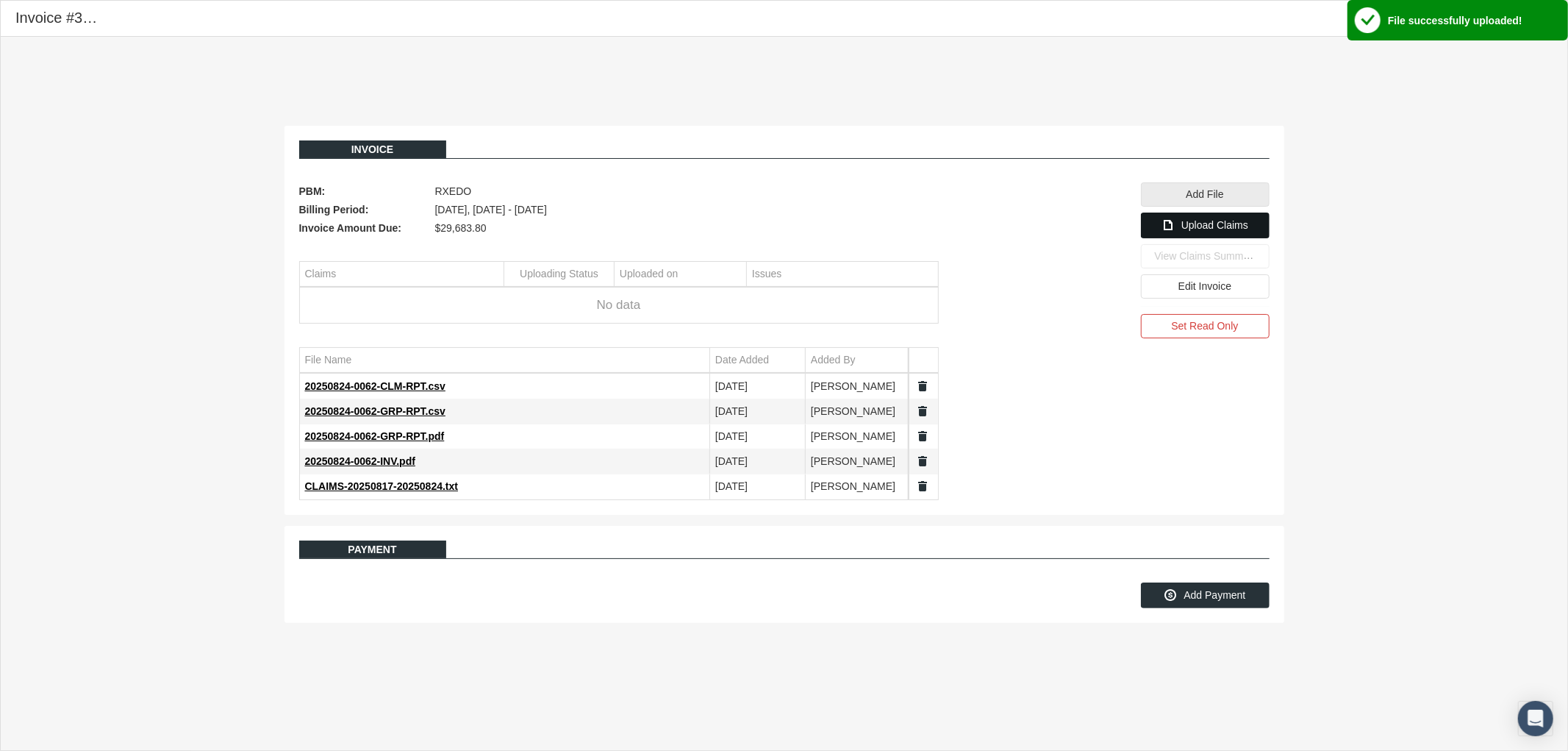
click at [1179, 221] on div "Upload Claims" at bounding box center [1205, 225] width 127 height 24
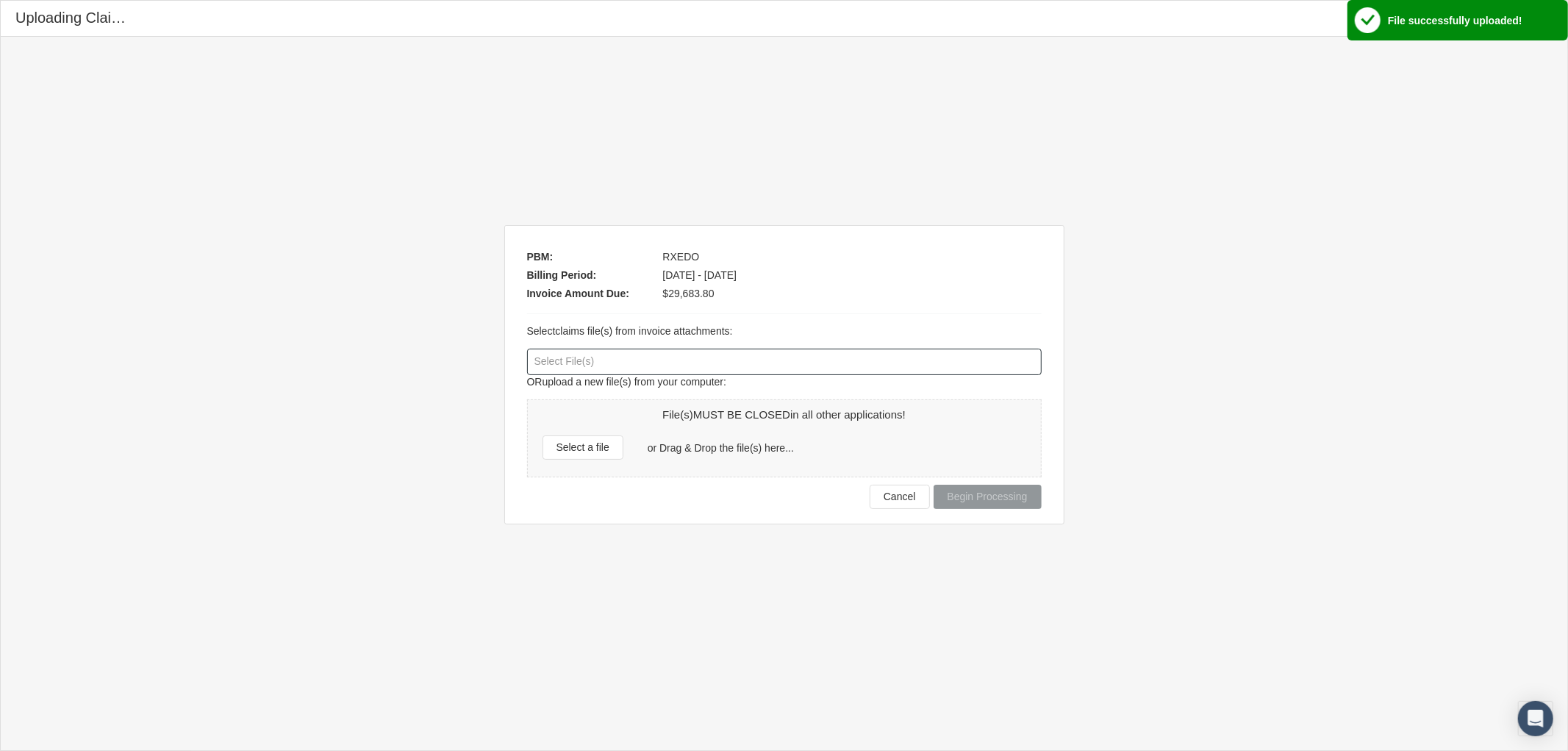
click at [657, 358] on div at bounding box center [784, 362] width 513 height 25
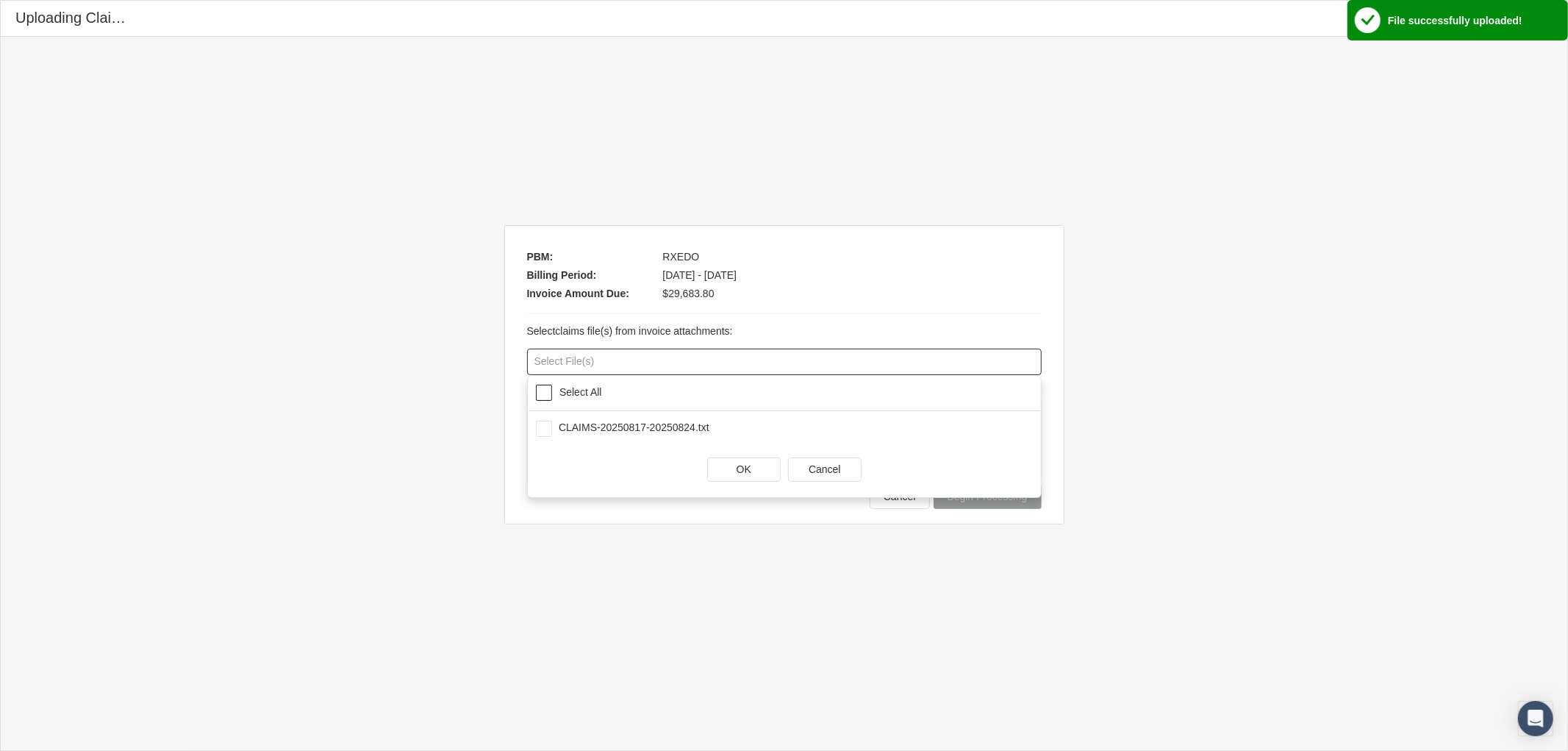
click at [554, 388] on div "Select All" at bounding box center [581, 392] width 58 height 13
click at [750, 476] on div "OK" at bounding box center [744, 469] width 72 height 22
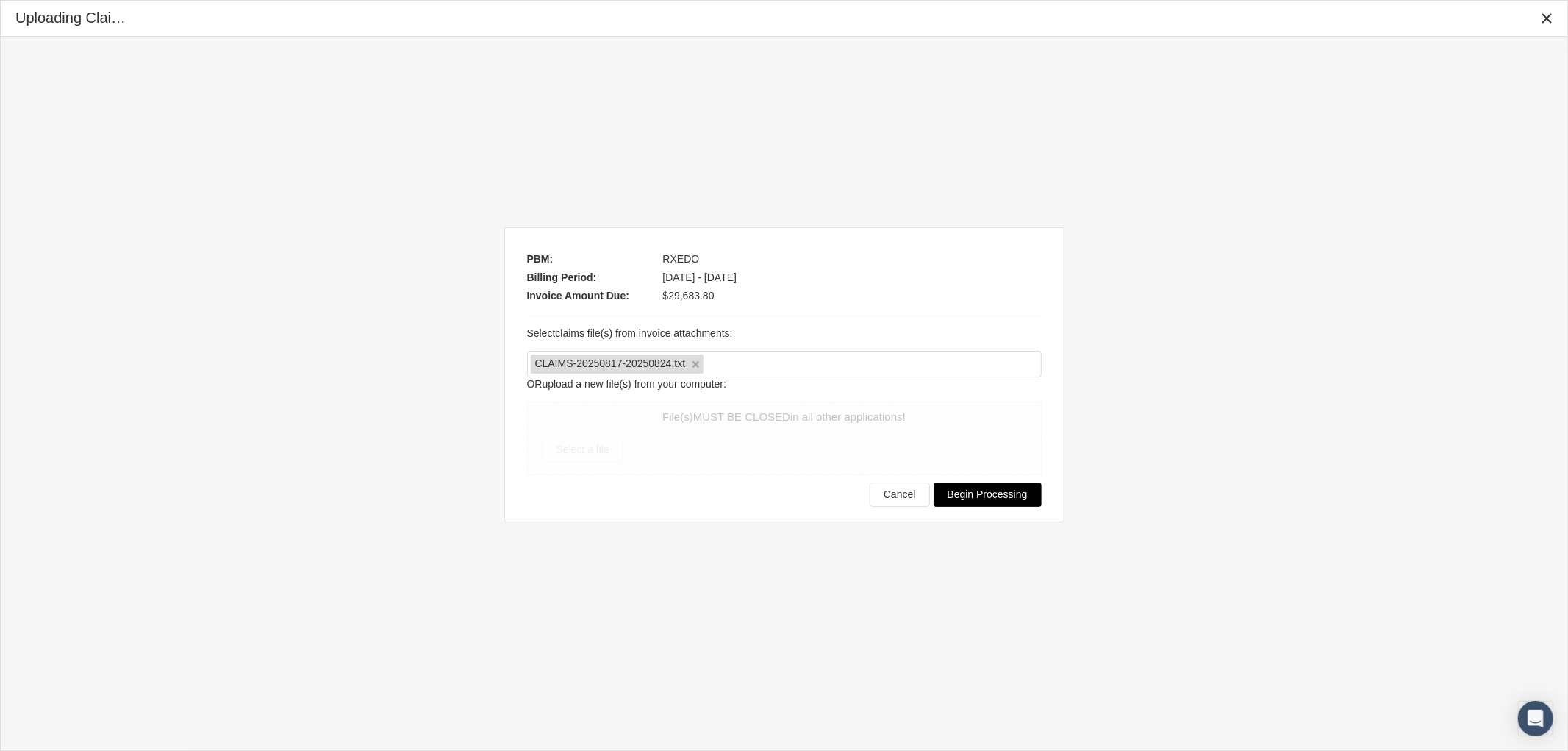
click at [1008, 500] on span "Begin Processing" at bounding box center [987, 494] width 80 height 12
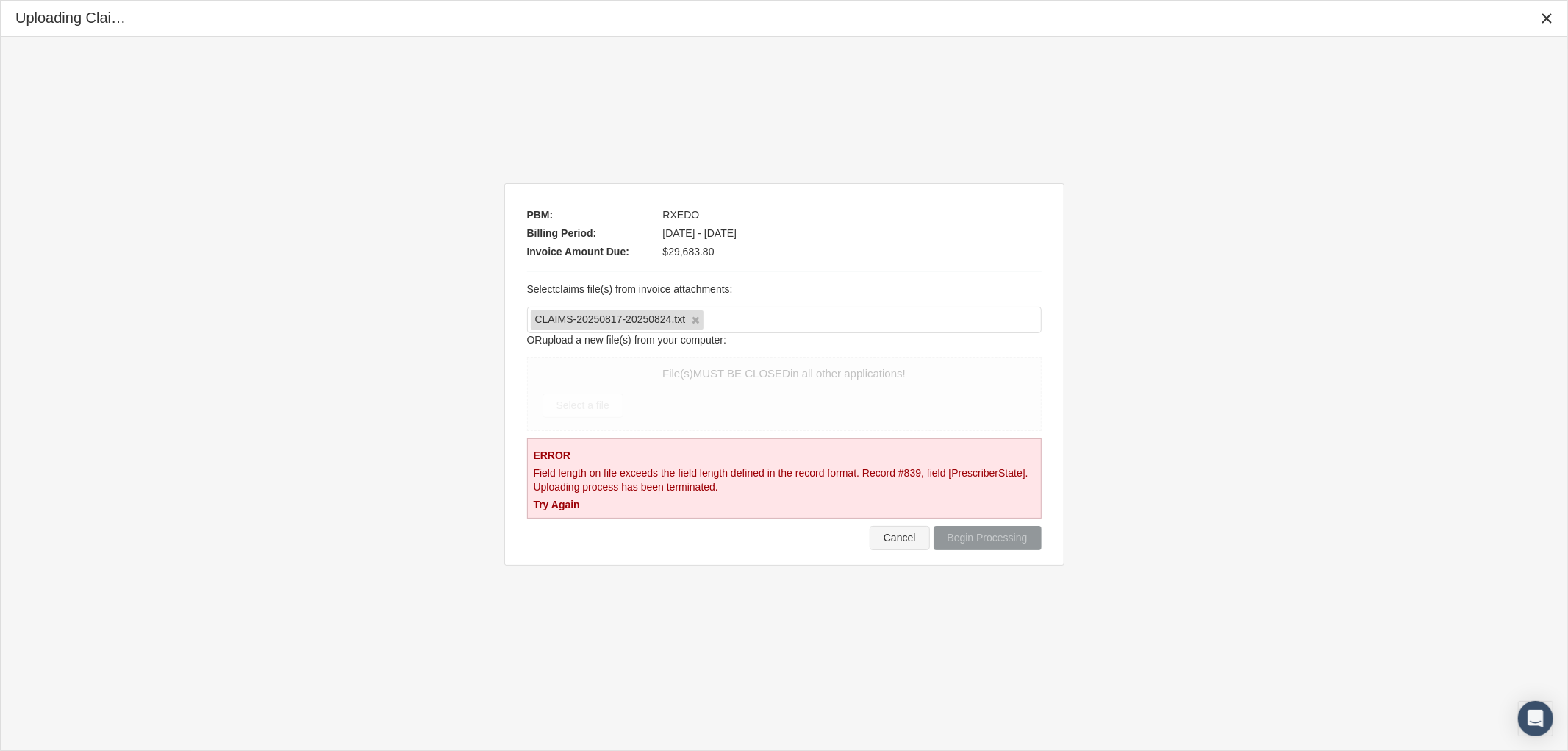
click at [892, 535] on span "Cancel" at bounding box center [899, 538] width 32 height 12
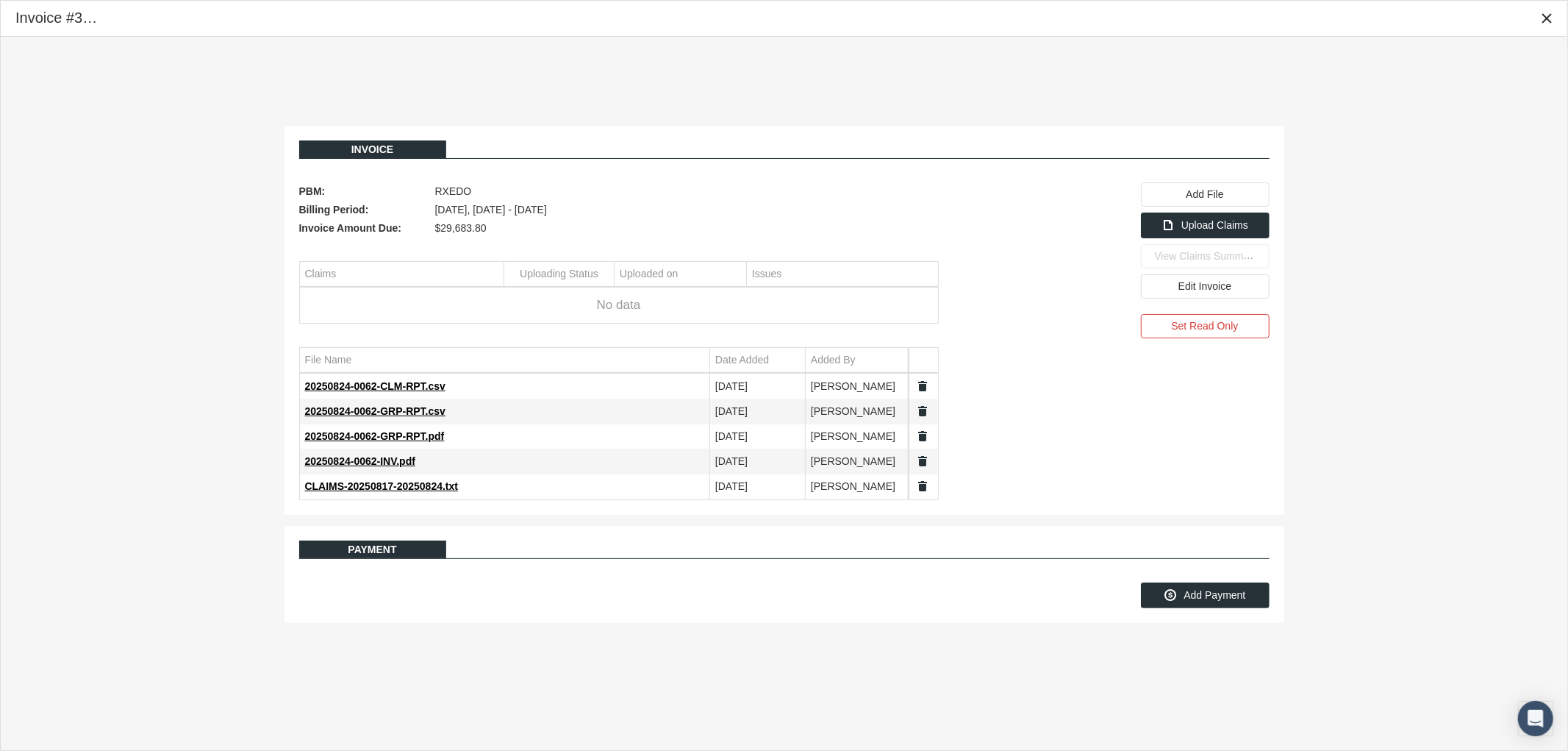
click at [917, 489] on link "Data grid" at bounding box center [924, 486] width 14 height 14
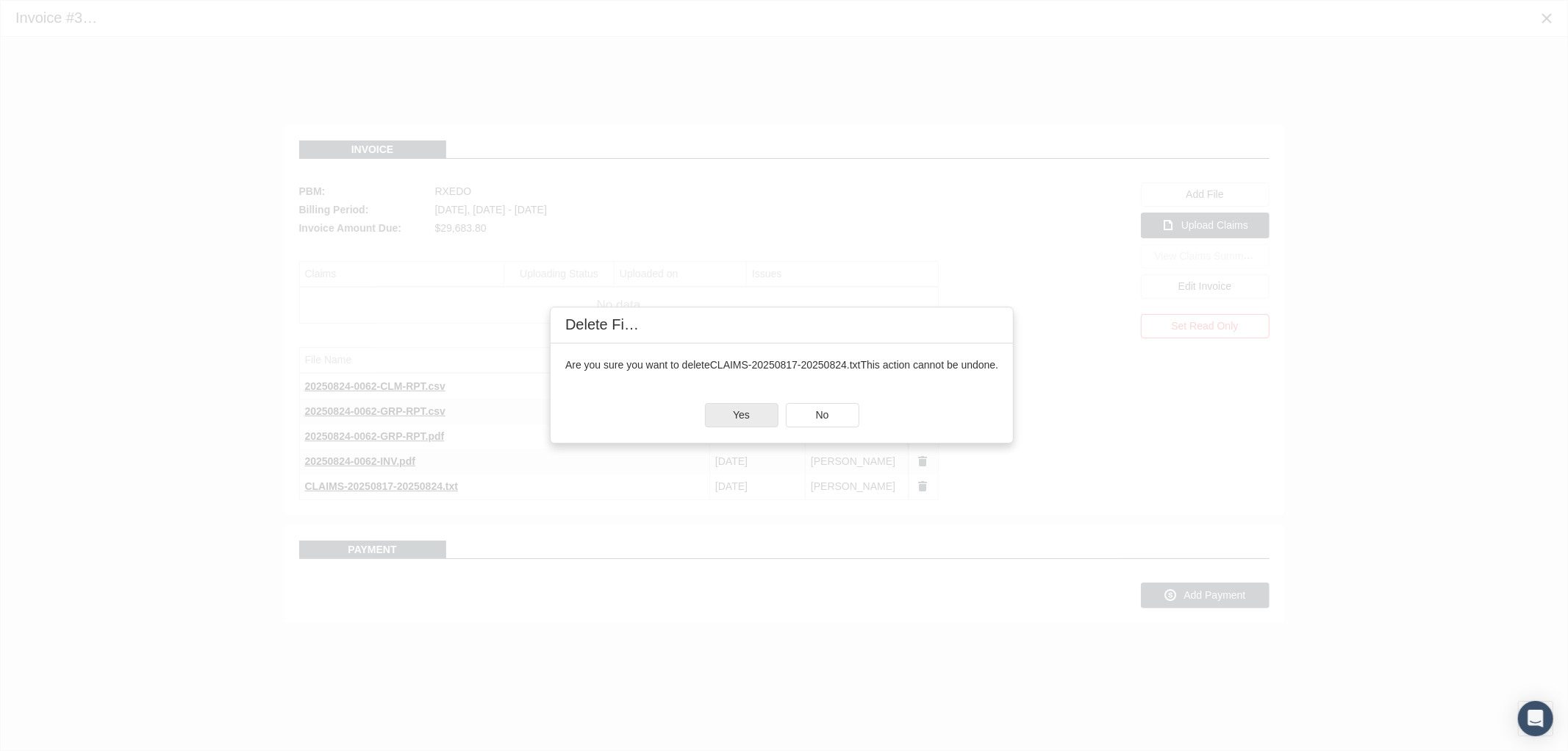
click at [745, 411] on span "Yes" at bounding box center [741, 415] width 17 height 12
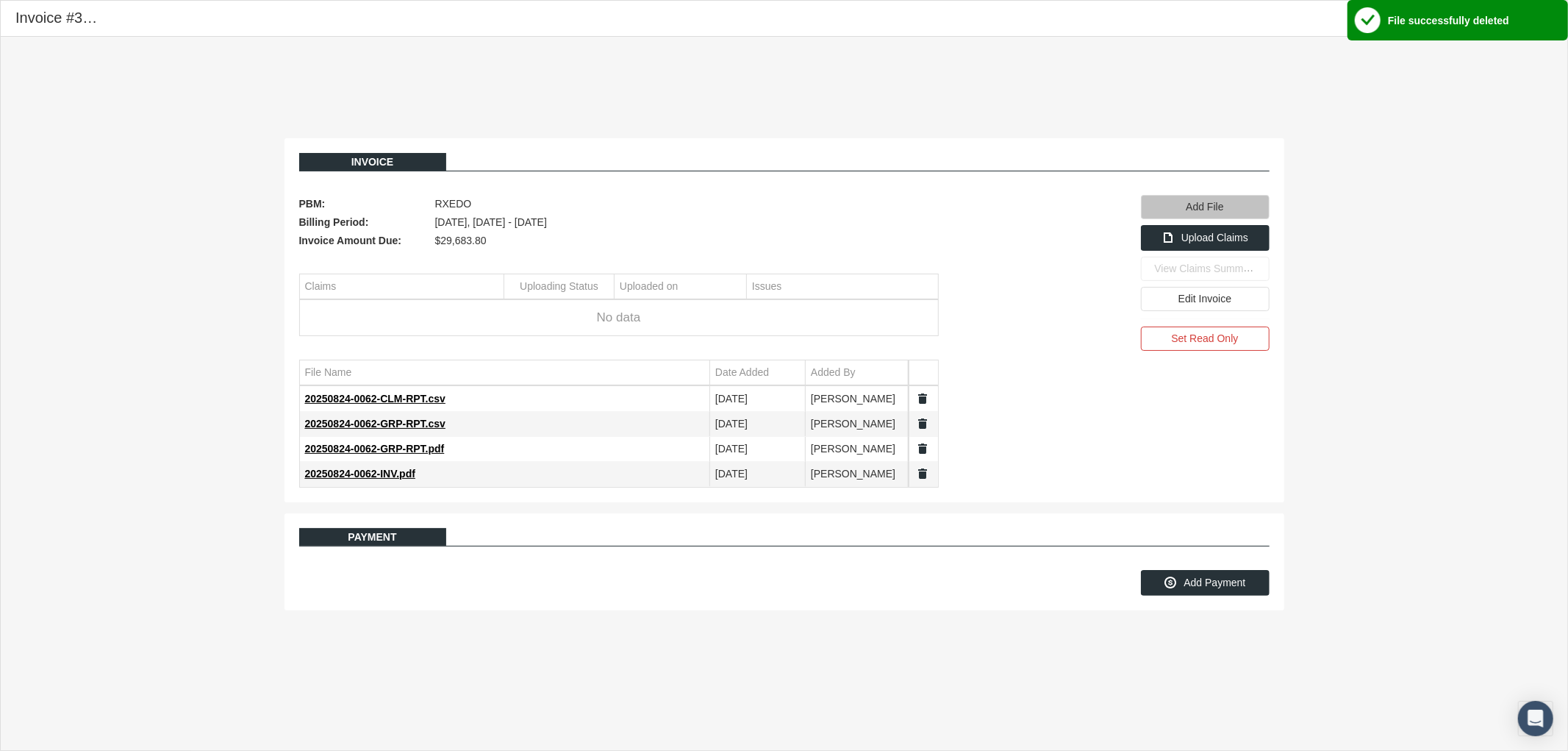
click at [1211, 200] on span "Add File" at bounding box center [1204, 206] width 37 height 12
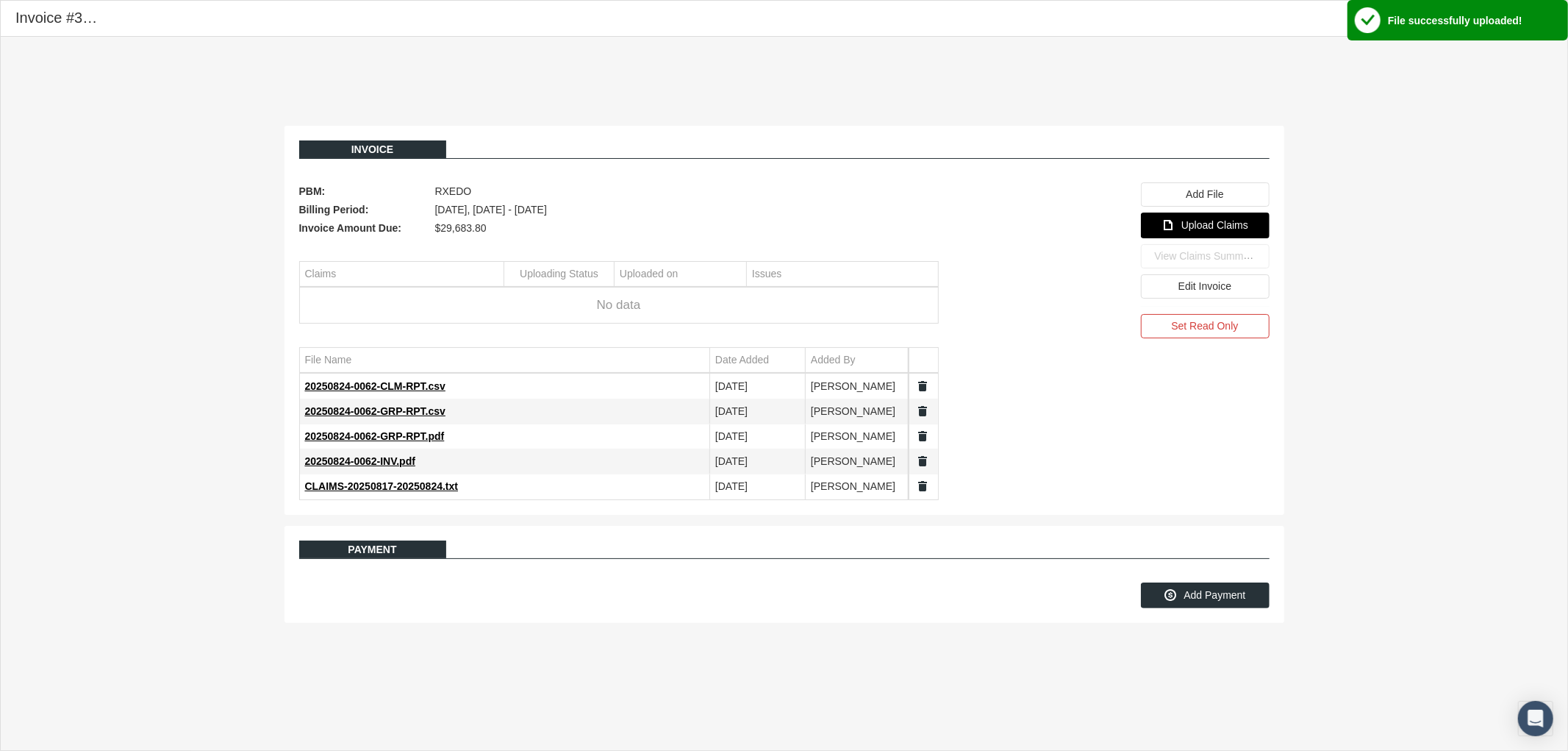
click at [1211, 231] on span "Upload Claims" at bounding box center [1215, 225] width 66 height 12
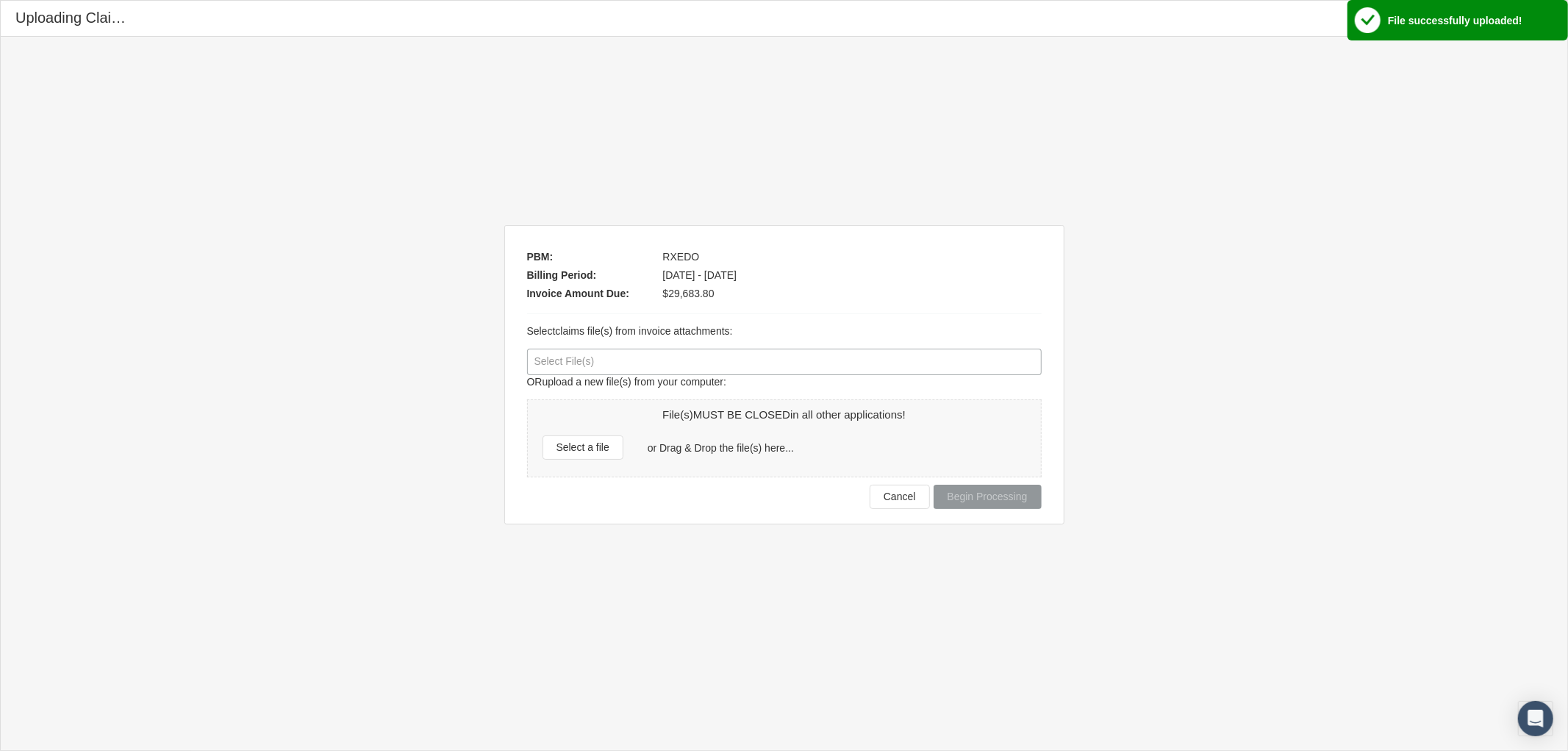
click at [600, 363] on div at bounding box center [784, 362] width 513 height 25
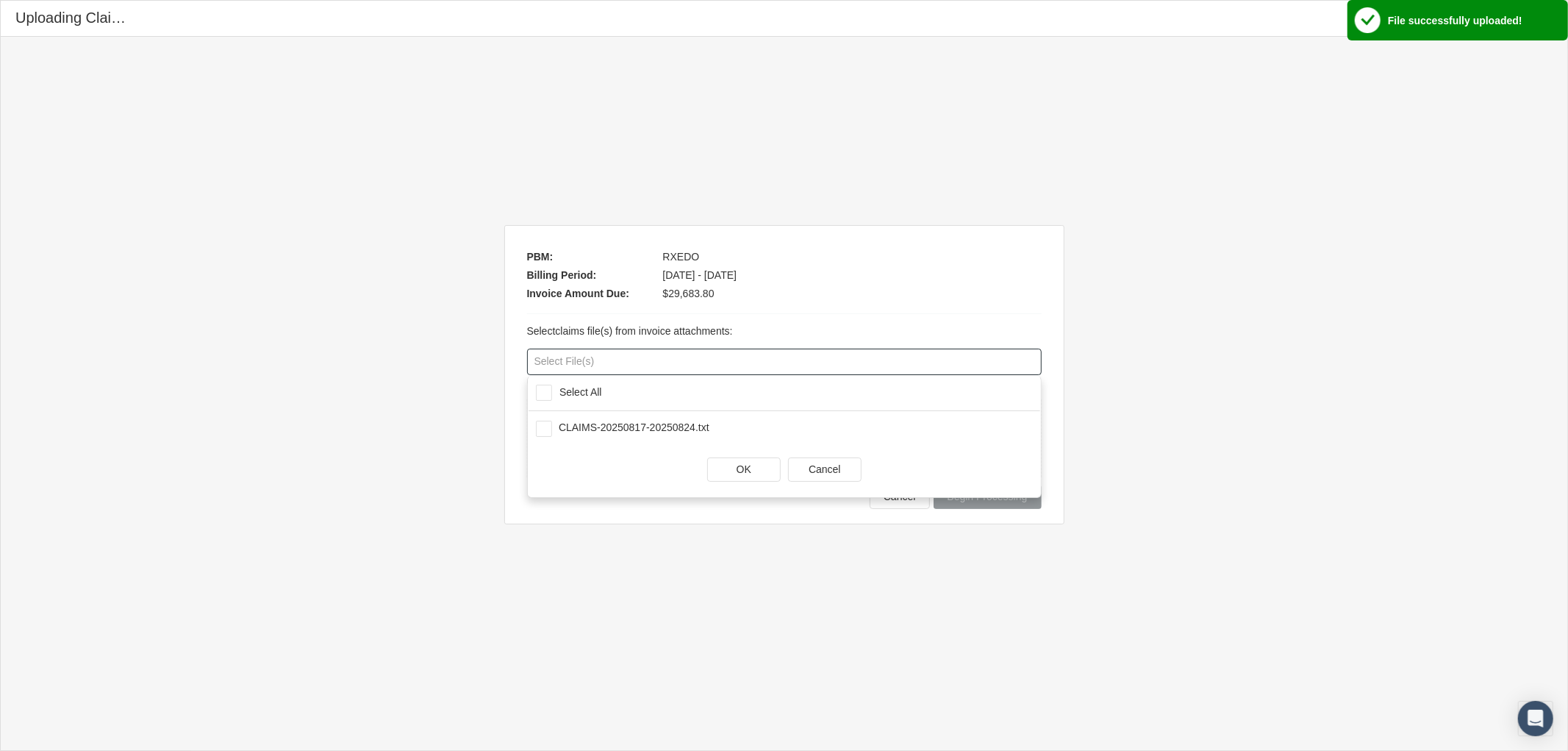
click at [556, 387] on div "Select All" at bounding box center [581, 392] width 58 height 13
click at [737, 473] on span "OK" at bounding box center [744, 469] width 15 height 12
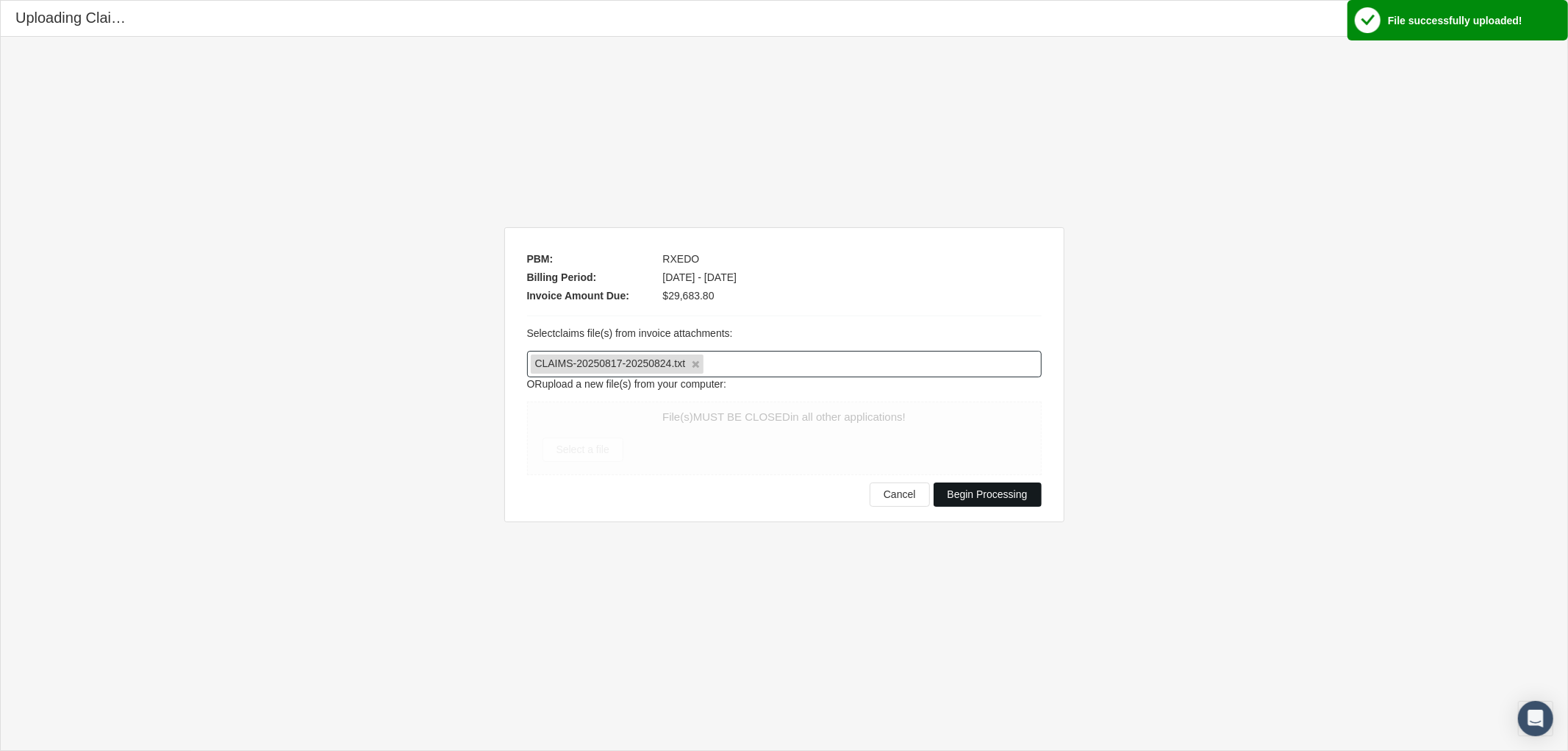
click at [996, 502] on div "Begin Processing" at bounding box center [987, 494] width 107 height 22
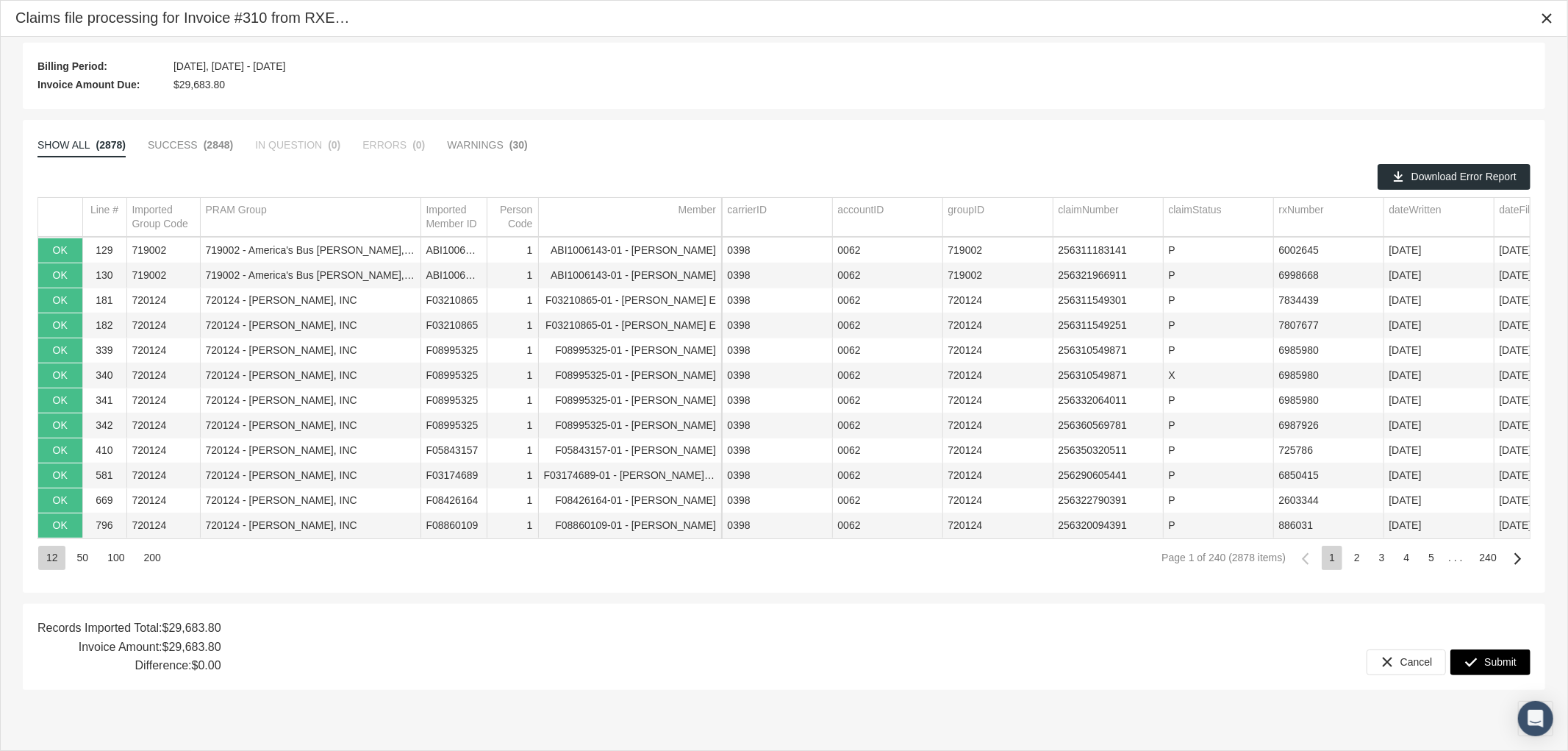
click at [1480, 666] on div "Submit" at bounding box center [1491, 662] width 78 height 24
